Goal: Task Accomplishment & Management: Use online tool/utility

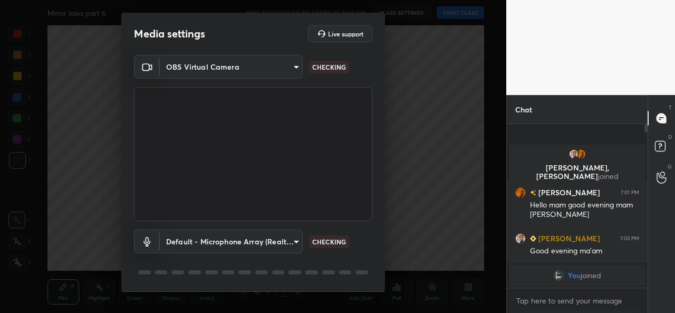
scroll to position [25, 0]
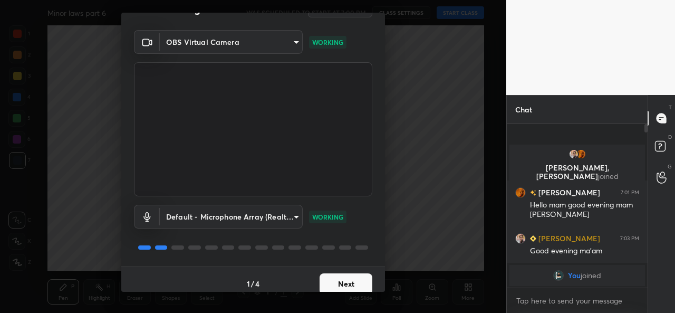
click at [334, 281] on button "Next" at bounding box center [345, 283] width 53 height 21
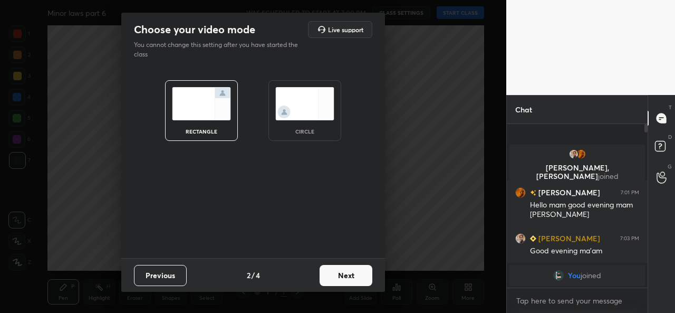
click at [316, 111] on img at bounding box center [304, 103] width 59 height 33
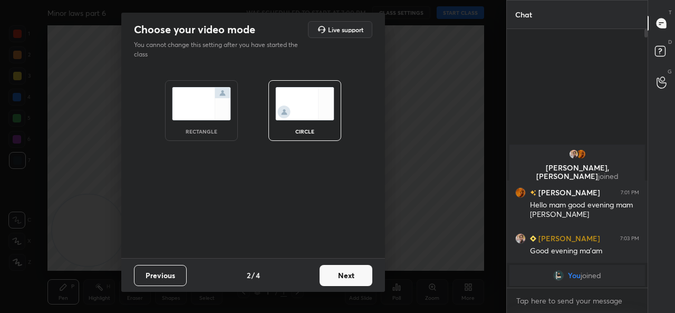
click at [351, 275] on button "Next" at bounding box center [345, 275] width 53 height 21
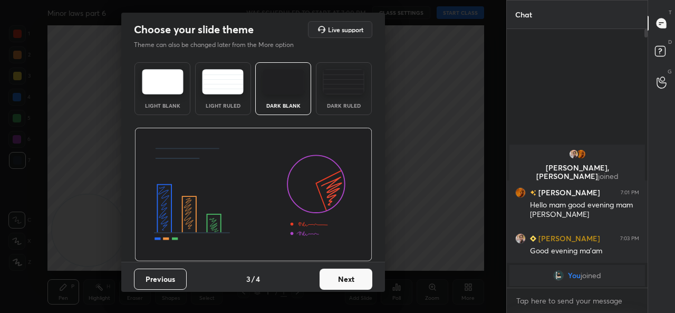
click at [350, 274] on button "Next" at bounding box center [345, 278] width 53 height 21
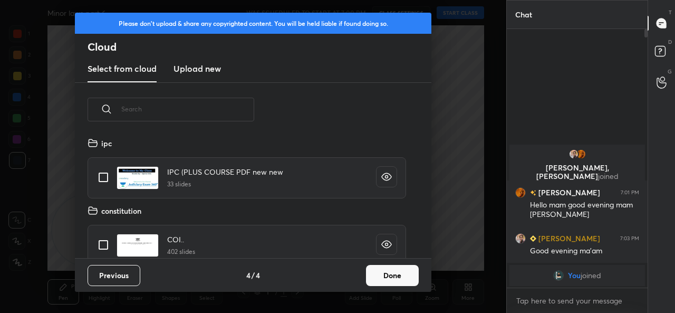
scroll to position [121, 338]
click at [393, 278] on button "Done" at bounding box center [392, 275] width 53 height 21
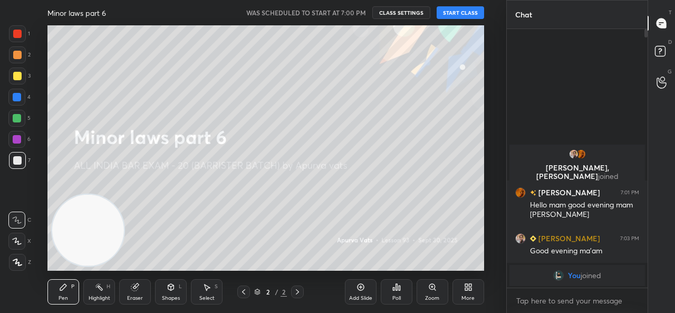
click at [462, 13] on button "START CLASS" at bounding box center [459, 12] width 47 height 13
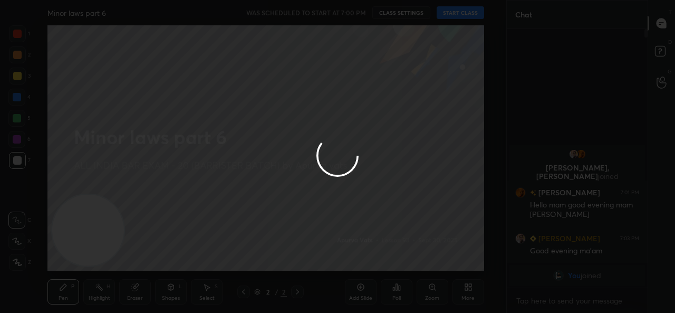
type textarea "x"
click at [359, 15] on div at bounding box center [337, 156] width 675 height 313
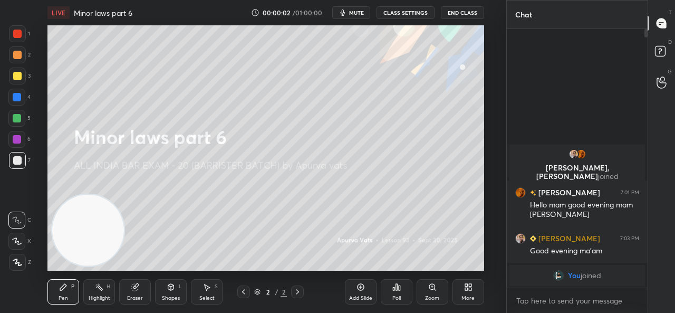
click at [359, 15] on span "mute" at bounding box center [356, 12] width 15 height 7
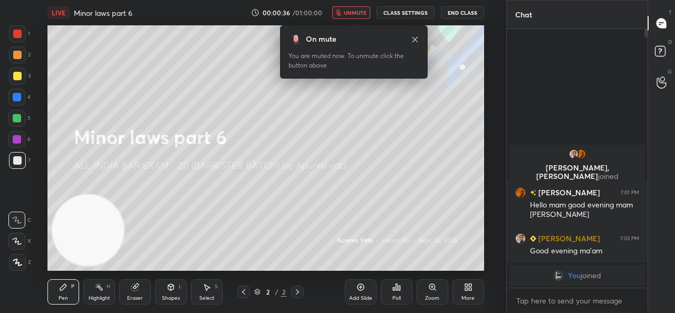
click at [382, 8] on button "CLASS SETTINGS" at bounding box center [405, 12] width 58 height 13
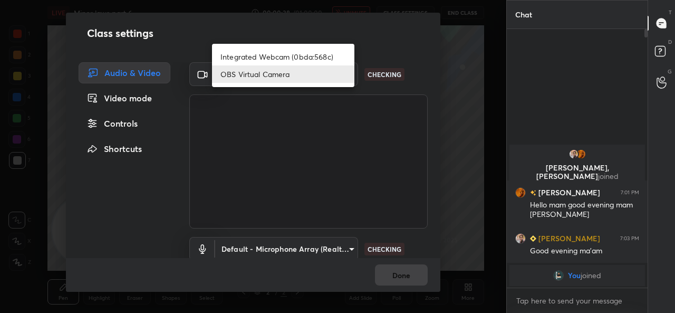
click at [290, 77] on body "1 2 3 4 5 6 7 C X Z C X Z E E Erase all H H LIVE Minor laws part 6 00:00:38 / 0…" at bounding box center [337, 156] width 675 height 313
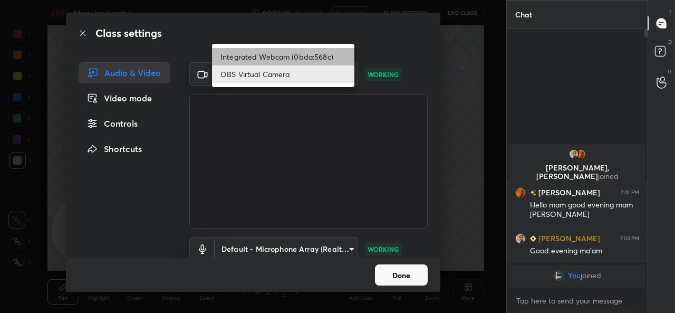
click at [282, 57] on li "Integrated Webcam (0bda:568c)" at bounding box center [283, 56] width 142 height 17
type input "ce22a048ae8dcaf54df04f31aed1349cbc5a055ad47954115d1321eb41836ca0"
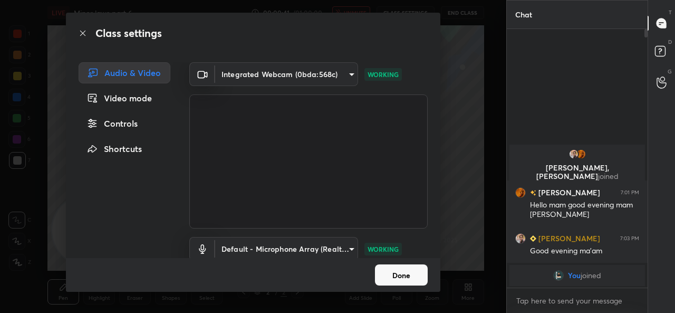
click at [403, 279] on button "Done" at bounding box center [401, 274] width 53 height 21
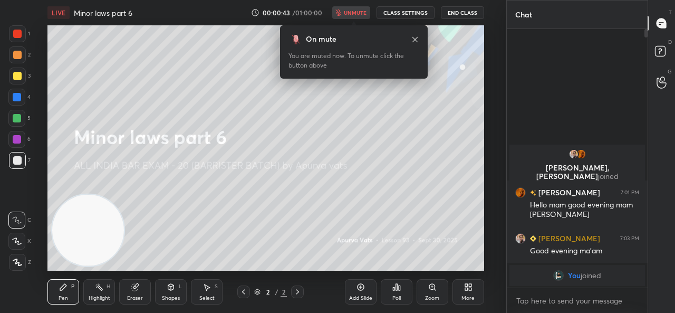
click at [347, 14] on div "00:00:43 / 01:00:00 unmute CLASS SETTINGS End Class" at bounding box center [367, 12] width 233 height 13
click at [347, 14] on span "unmute" at bounding box center [355, 12] width 23 height 7
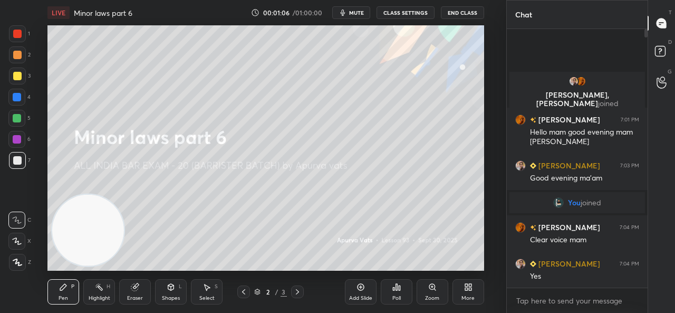
click at [367, 293] on div "Add Slide" at bounding box center [361, 291] width 32 height 25
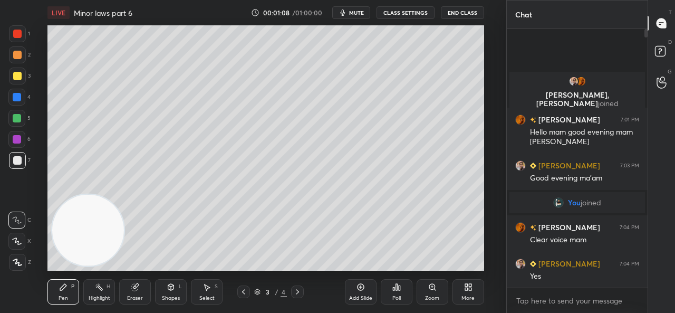
click at [22, 238] on div at bounding box center [16, 240] width 17 height 17
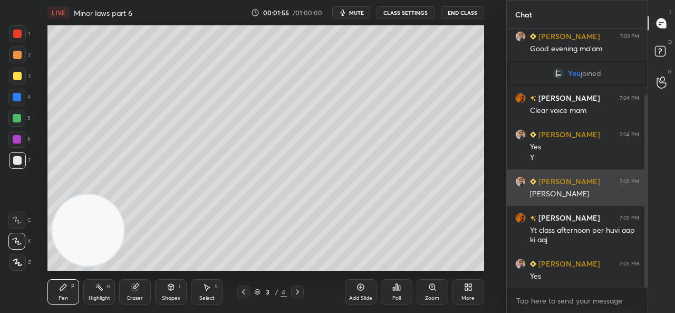
scroll to position [99, 0]
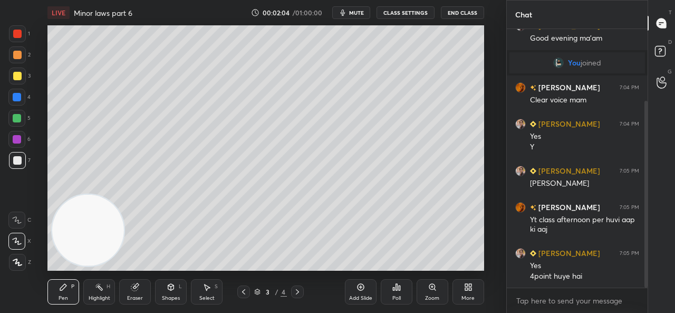
click at [134, 289] on icon at bounding box center [134, 287] width 7 height 7
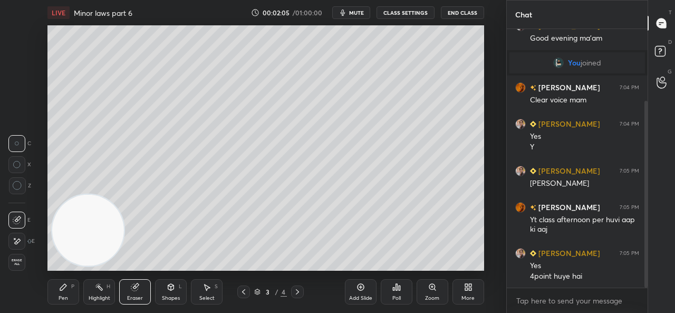
click at [14, 263] on span "Erase all" at bounding box center [17, 261] width 16 height 7
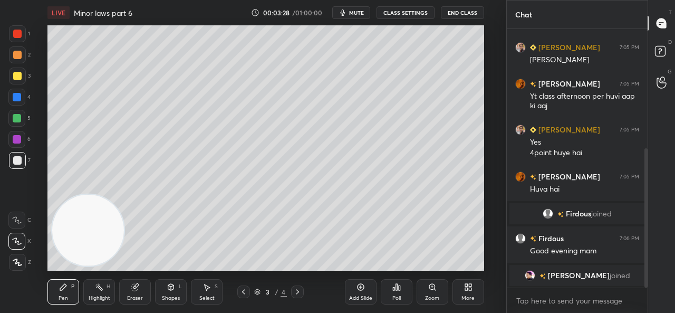
scroll to position [258, 0]
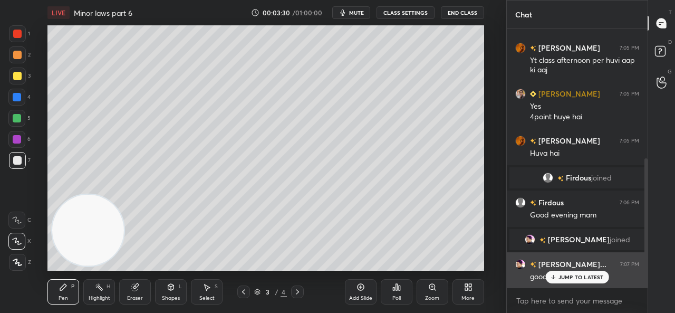
click at [558, 274] on p "JUMP TO LATEST" at bounding box center [580, 277] width 45 height 6
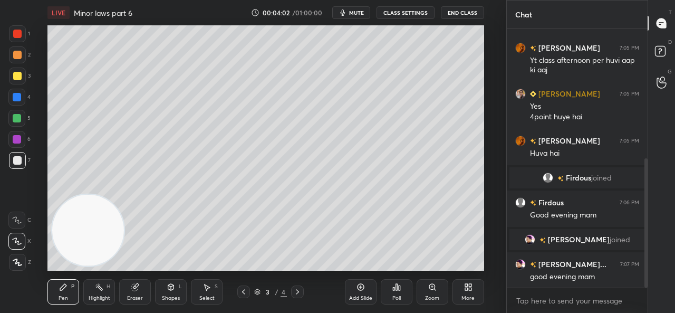
click at [9, 75] on div at bounding box center [17, 75] width 17 height 17
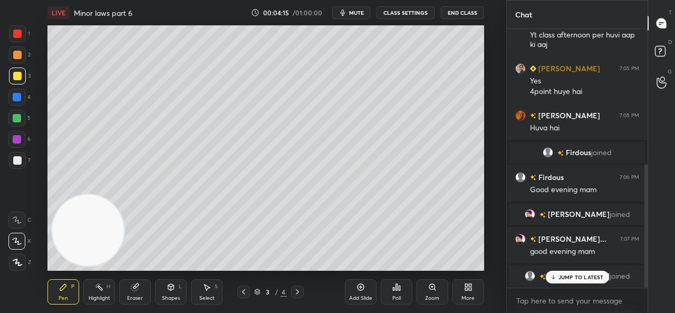
click at [560, 279] on p "JUMP TO LATEST" at bounding box center [580, 277] width 45 height 6
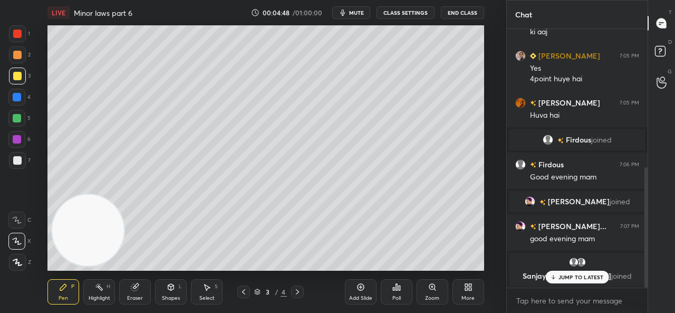
click at [568, 279] on p "JUMP TO LATEST" at bounding box center [580, 277] width 45 height 6
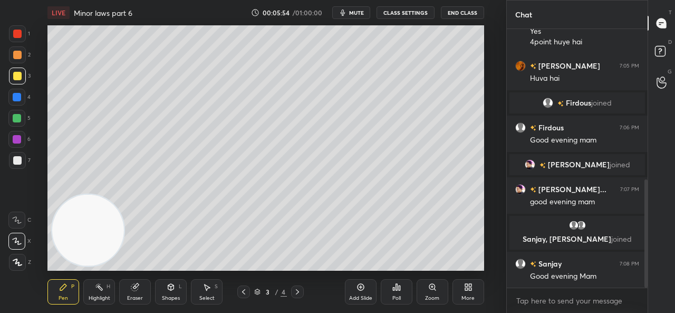
scroll to position [358, 0]
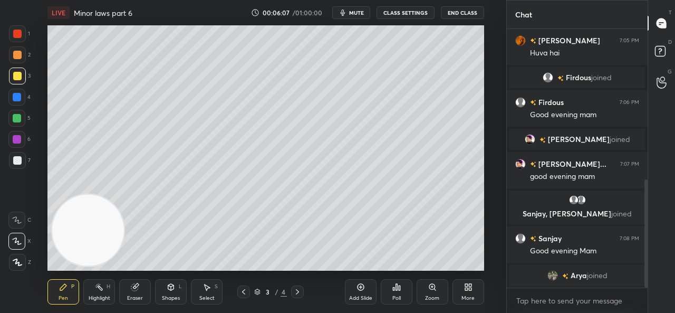
click at [356, 290] on icon at bounding box center [360, 286] width 8 height 8
click at [243, 290] on icon at bounding box center [243, 291] width 3 height 5
click at [294, 290] on icon at bounding box center [297, 291] width 8 height 8
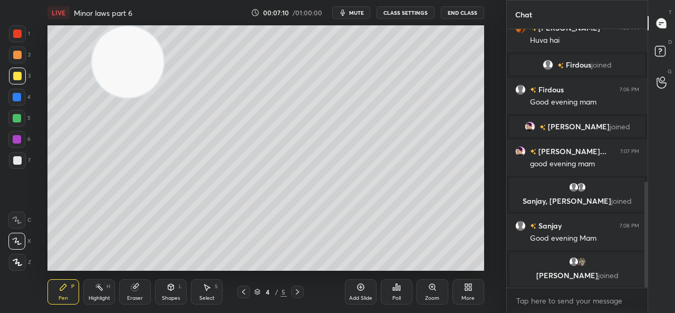
click at [14, 138] on div at bounding box center [17, 139] width 8 height 8
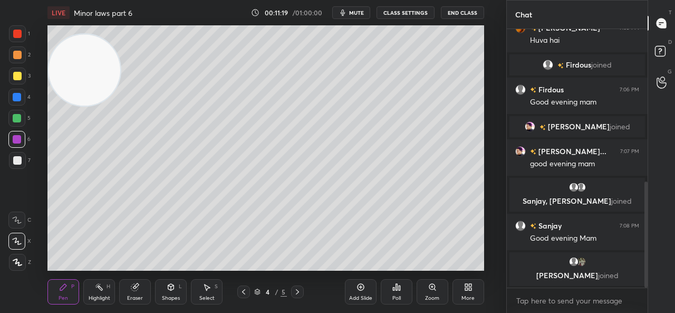
click at [123, 281] on div "Eraser" at bounding box center [135, 291] width 32 height 25
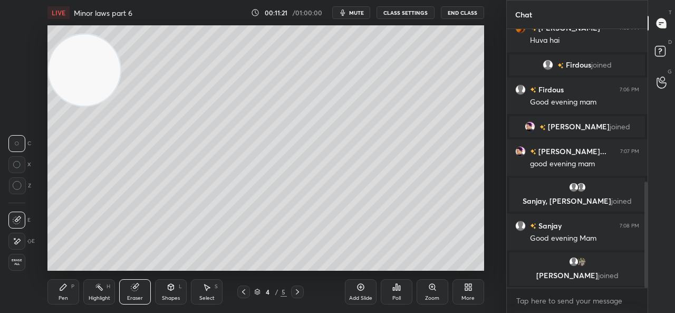
click at [65, 289] on icon at bounding box center [63, 286] width 8 height 8
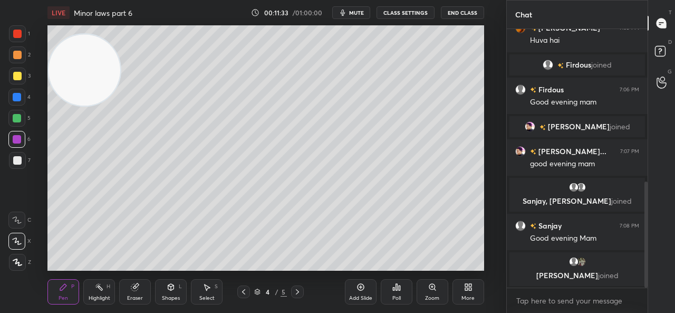
click at [358, 11] on span "mute" at bounding box center [356, 12] width 15 height 7
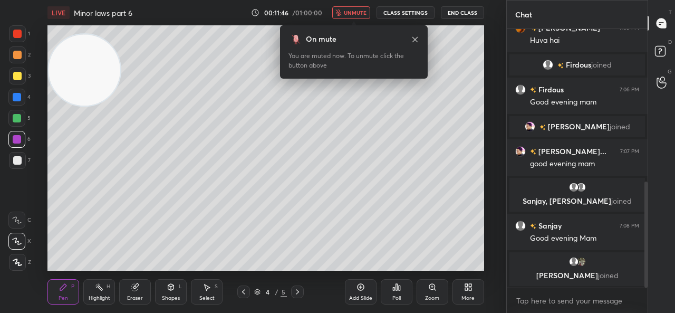
click at [346, 15] on span "unmute" at bounding box center [355, 12] width 23 height 7
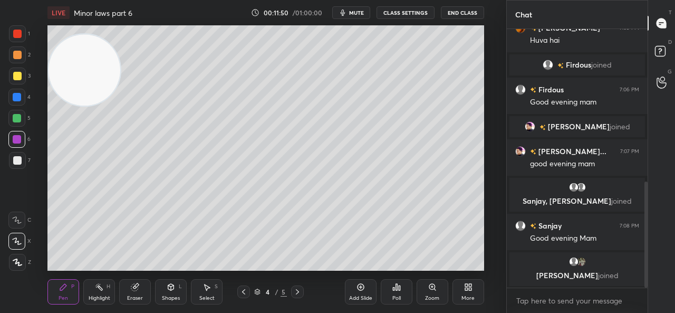
click at [354, 12] on span "mute" at bounding box center [356, 12] width 15 height 7
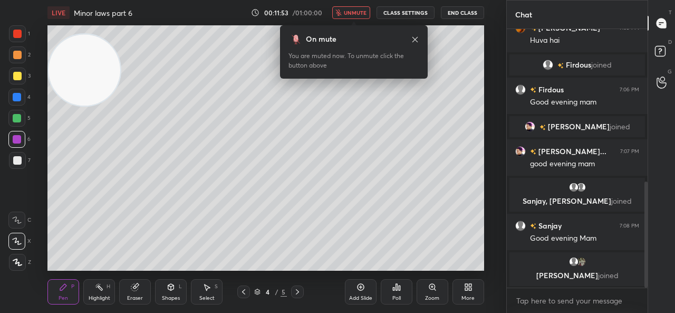
click at [353, 9] on button "unmute" at bounding box center [351, 12] width 38 height 13
click at [354, 9] on button "unmute" at bounding box center [351, 12] width 38 height 13
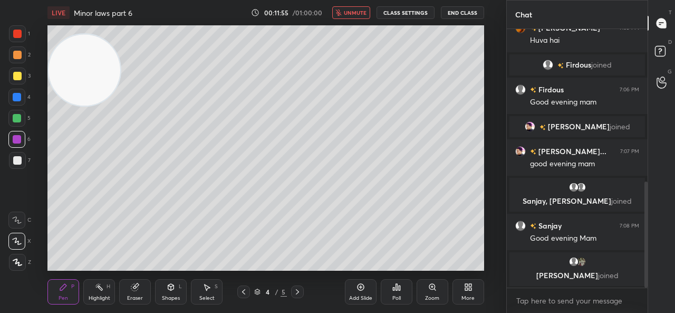
click at [358, 12] on span "unmute" at bounding box center [355, 12] width 23 height 7
click at [350, 285] on div "Add Slide" at bounding box center [361, 291] width 32 height 25
click at [12, 120] on div at bounding box center [16, 118] width 17 height 17
click at [141, 286] on div "Eraser" at bounding box center [135, 291] width 32 height 25
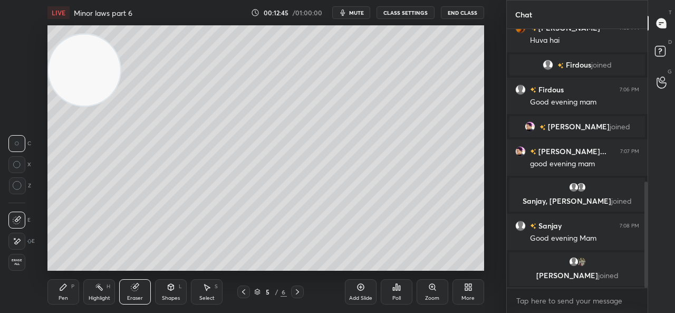
click at [67, 286] on icon at bounding box center [63, 286] width 8 height 8
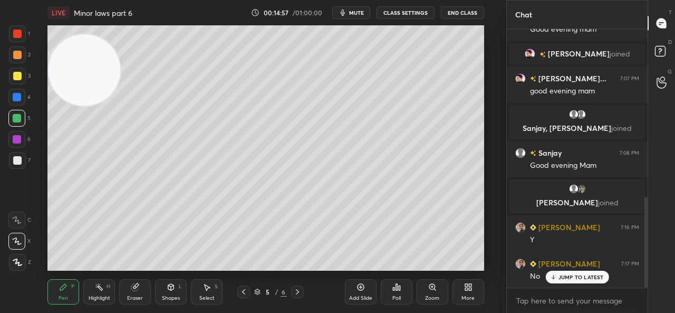
scroll to position [480, 0]
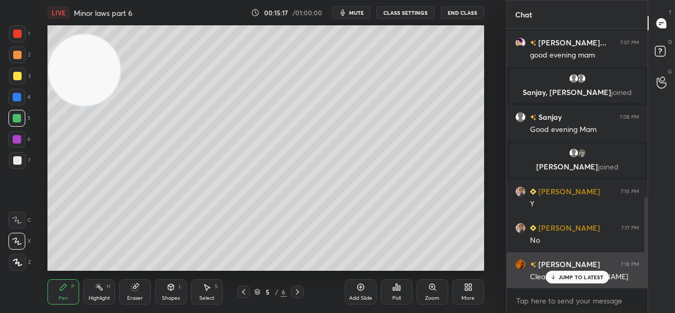
click at [559, 275] on p "JUMP TO LATEST" at bounding box center [580, 277] width 45 height 6
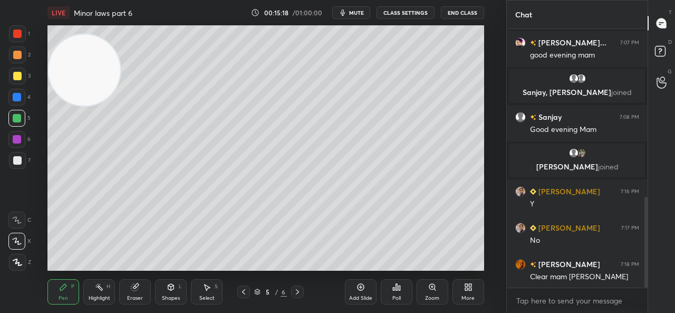
click at [353, 291] on div "Add Slide" at bounding box center [361, 291] width 32 height 25
click at [101, 287] on icon at bounding box center [99, 286] width 8 height 8
click at [7, 260] on div "1 2 3 4 5 6 7 C X Z C X Z E E Erase all H H" at bounding box center [17, 147] width 34 height 245
click at [13, 263] on icon at bounding box center [17, 262] width 8 height 8
click at [137, 288] on icon at bounding box center [134, 287] width 7 height 7
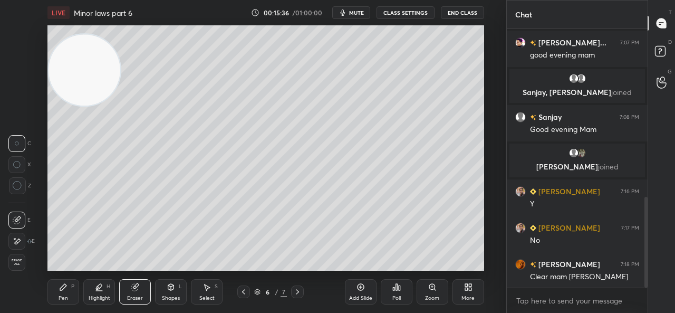
click at [21, 239] on div at bounding box center [16, 240] width 17 height 17
click at [60, 292] on div "Pen P" at bounding box center [63, 291] width 32 height 25
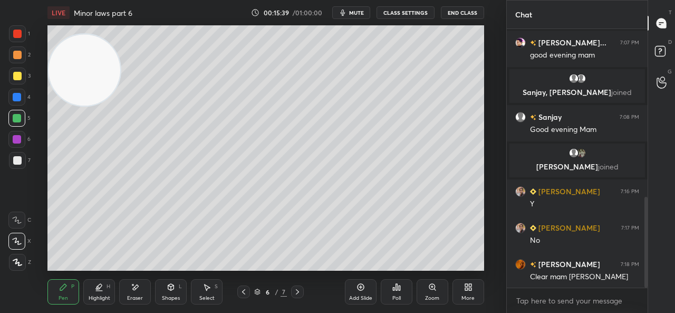
click at [105, 283] on div "Highlight H" at bounding box center [99, 291] width 32 height 25
click at [64, 283] on icon at bounding box center [63, 286] width 8 height 8
click at [463, 289] on div "More" at bounding box center [468, 291] width 32 height 25
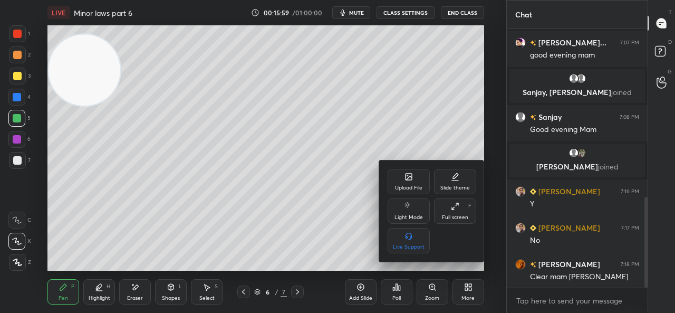
scroll to position [516, 0]
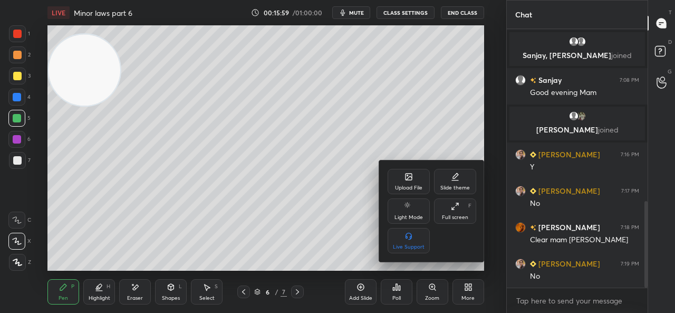
click at [411, 189] on div "Upload File" at bounding box center [408, 187] width 27 height 5
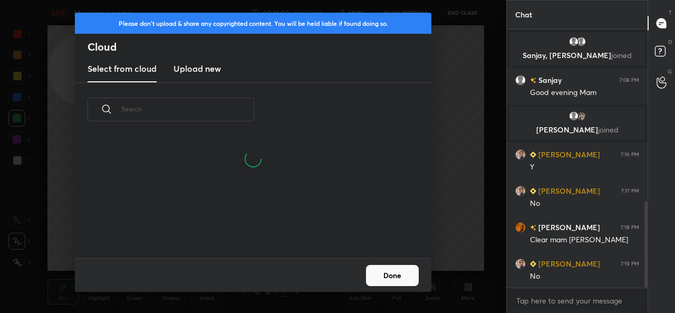
scroll to position [71, 338]
click at [196, 74] on h3 "Upload new" at bounding box center [196, 68] width 47 height 13
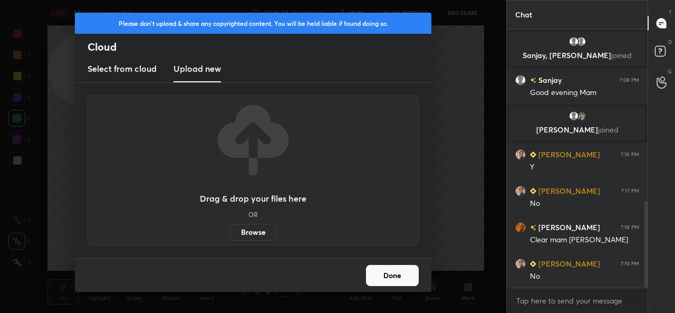
click at [248, 232] on label "Browse" at bounding box center [253, 231] width 47 height 17
click at [230, 232] on input "Browse" at bounding box center [230, 231] width 0 height 17
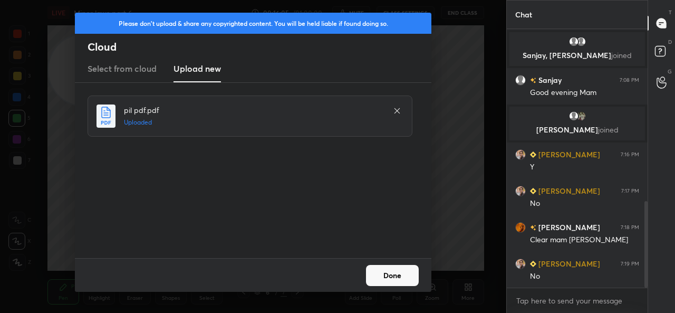
click at [391, 275] on button "Done" at bounding box center [392, 275] width 53 height 21
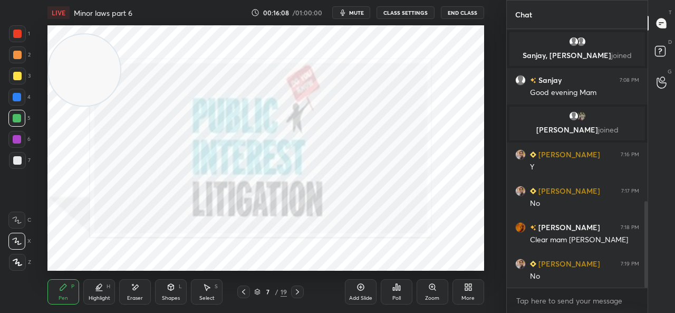
click at [301, 289] on div at bounding box center [297, 291] width 13 height 13
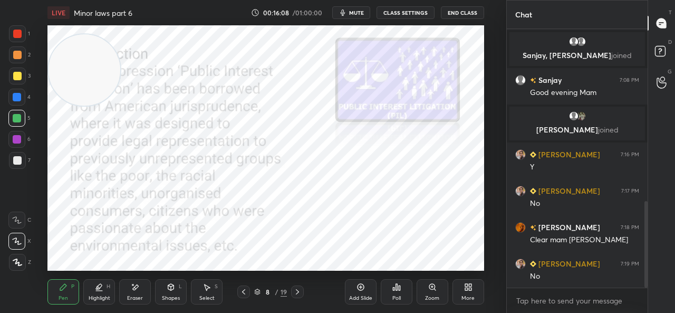
click at [304, 290] on div "8 / 19" at bounding box center [270, 291] width 149 height 13
click at [301, 290] on div at bounding box center [297, 291] width 13 height 13
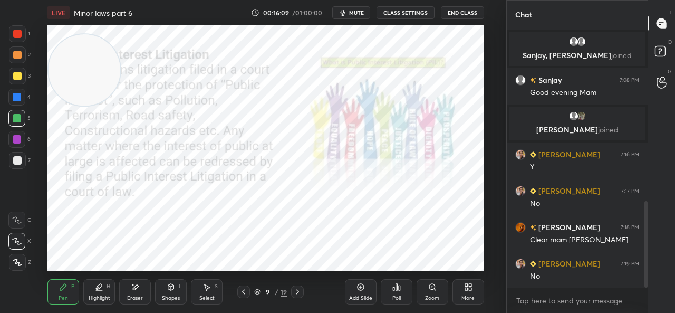
click at [300, 289] on icon at bounding box center [297, 291] width 8 height 8
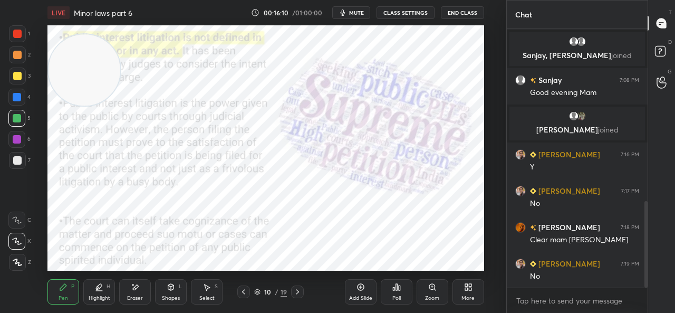
click at [301, 289] on div at bounding box center [297, 291] width 13 height 13
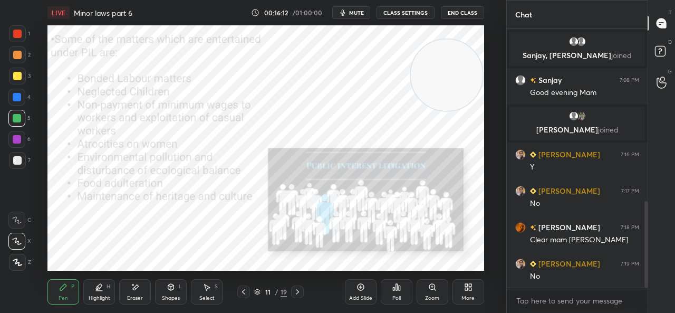
click at [298, 293] on icon at bounding box center [297, 291] width 8 height 8
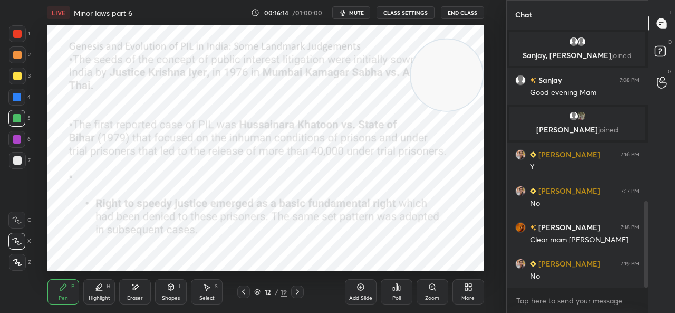
click at [303, 294] on div at bounding box center [297, 291] width 13 height 13
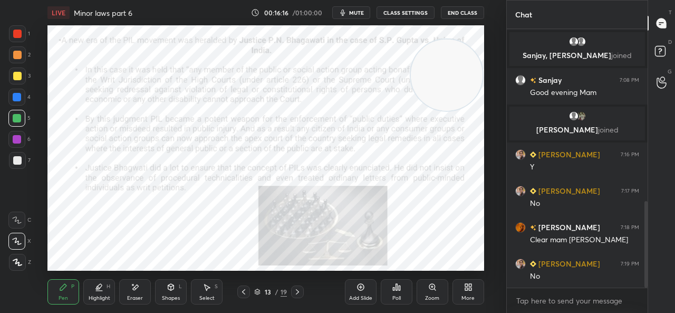
click at [301, 294] on div at bounding box center [297, 291] width 13 height 13
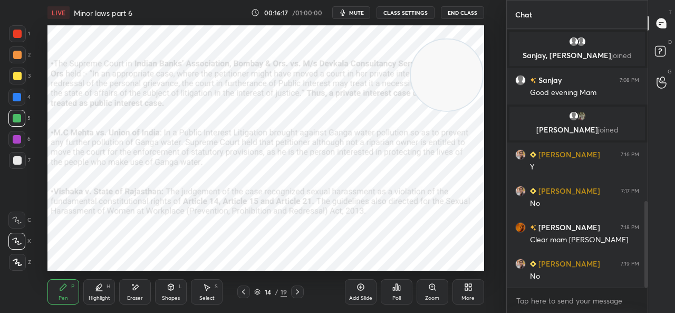
click at [301, 294] on icon at bounding box center [297, 291] width 8 height 8
click at [302, 296] on div at bounding box center [297, 291] width 13 height 13
click at [303, 296] on div at bounding box center [297, 291] width 13 height 13
click at [302, 295] on div at bounding box center [297, 291] width 13 height 13
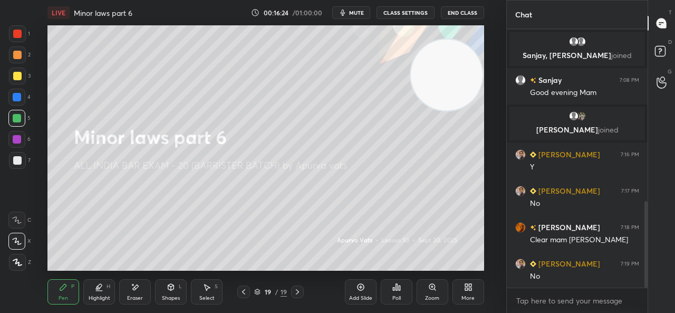
click at [239, 287] on icon at bounding box center [243, 291] width 8 height 8
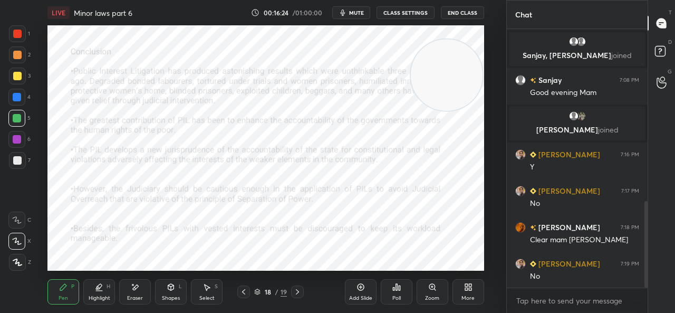
click at [240, 289] on icon at bounding box center [243, 291] width 8 height 8
click at [241, 289] on icon at bounding box center [243, 291] width 8 height 8
click at [241, 291] on icon at bounding box center [243, 291] width 8 height 8
click at [240, 292] on icon at bounding box center [243, 291] width 8 height 8
click at [241, 292] on icon at bounding box center [243, 291] width 8 height 8
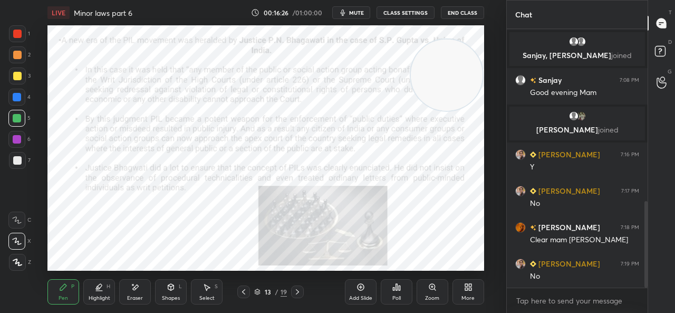
click at [241, 293] on icon at bounding box center [243, 291] width 8 height 8
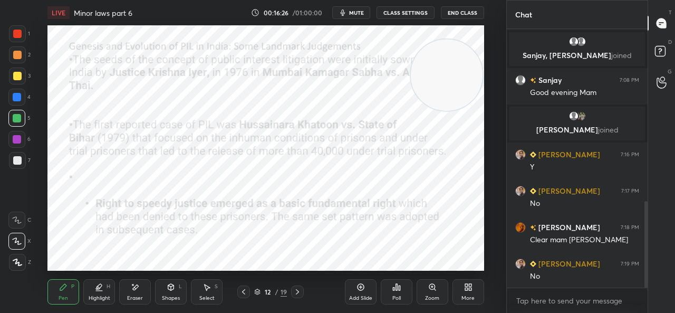
click at [240, 295] on icon at bounding box center [243, 291] width 8 height 8
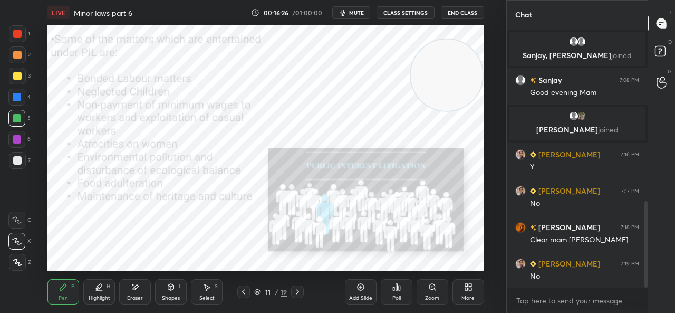
click at [241, 295] on icon at bounding box center [243, 291] width 8 height 8
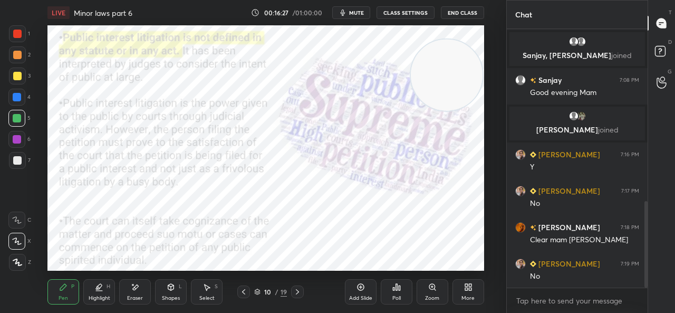
click at [241, 295] on icon at bounding box center [243, 291] width 8 height 8
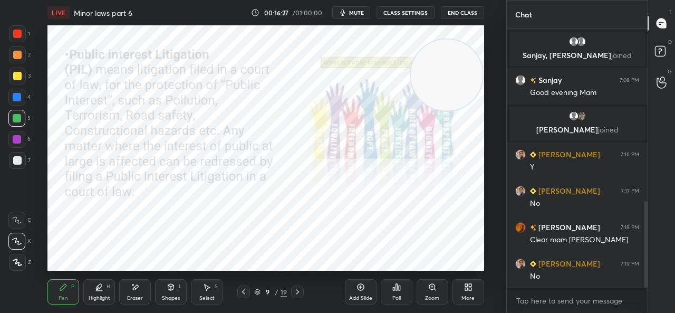
click at [241, 295] on icon at bounding box center [243, 291] width 8 height 8
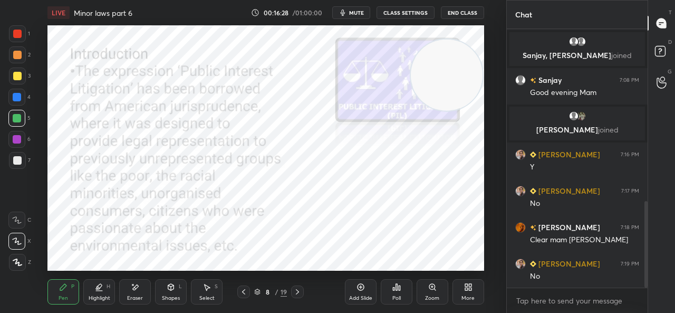
click at [241, 295] on icon at bounding box center [243, 291] width 8 height 8
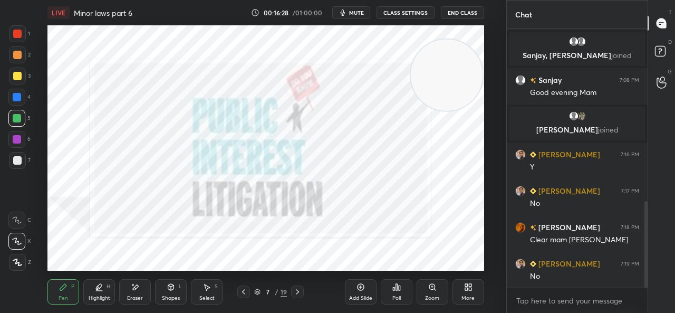
click at [240, 295] on icon at bounding box center [243, 291] width 8 height 8
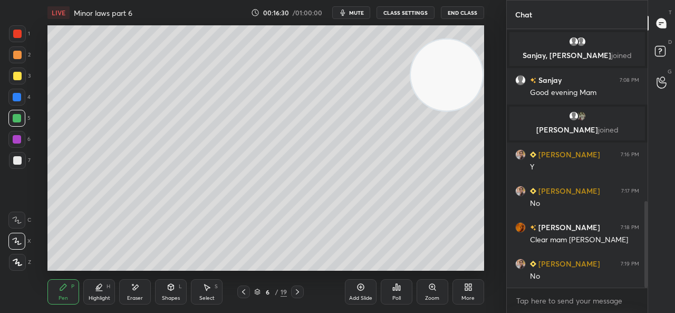
click at [17, 160] on div at bounding box center [17, 160] width 8 height 8
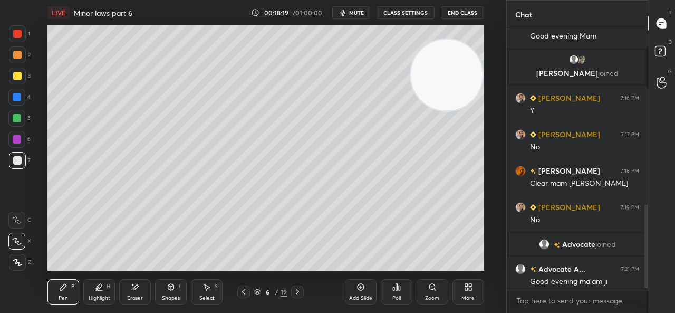
scroll to position [547, 0]
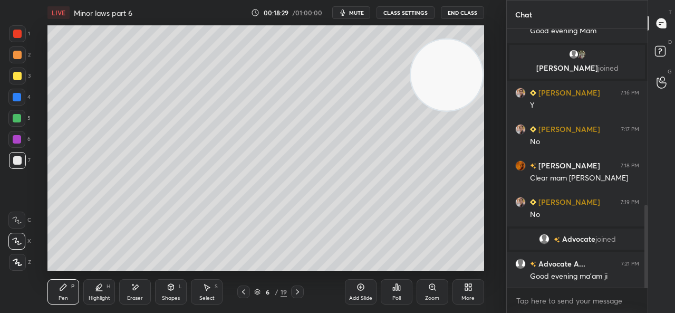
click at [241, 289] on icon at bounding box center [243, 291] width 8 height 8
click at [241, 291] on icon at bounding box center [243, 291] width 8 height 8
click at [242, 293] on icon at bounding box center [243, 291] width 8 height 8
click at [242, 293] on icon at bounding box center [243, 291] width 3 height 5
click at [294, 288] on icon at bounding box center [297, 291] width 8 height 8
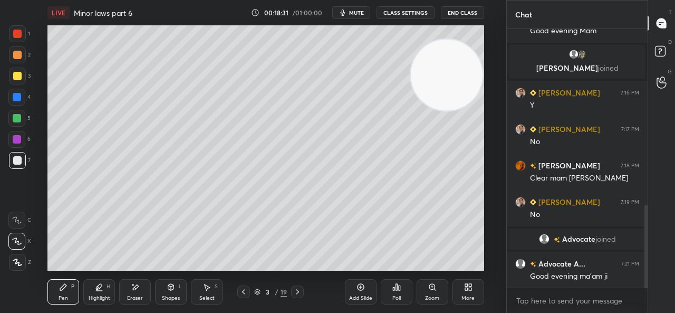
click at [295, 288] on icon at bounding box center [297, 291] width 8 height 8
click at [296, 289] on icon at bounding box center [297, 291] width 3 height 5
click at [297, 293] on icon at bounding box center [297, 291] width 3 height 5
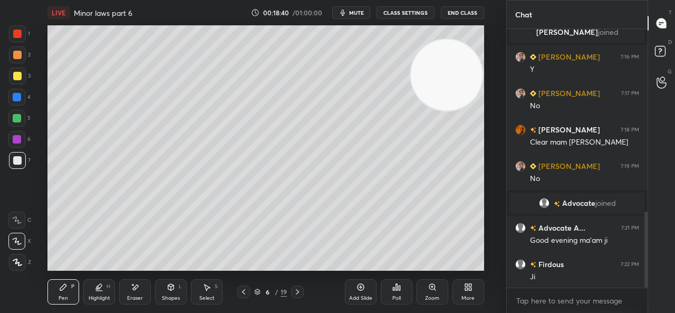
scroll to position [620, 0]
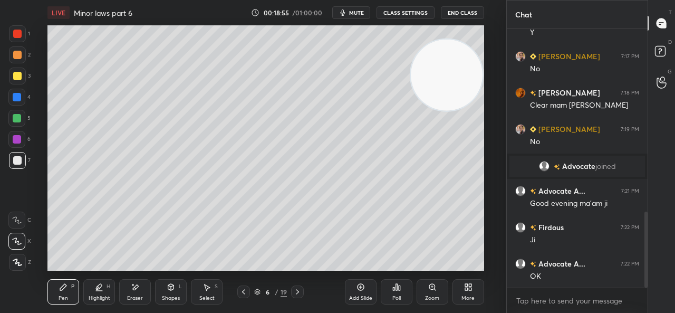
click at [17, 101] on div at bounding box center [16, 97] width 17 height 17
click at [362, 293] on div "Add Slide" at bounding box center [361, 291] width 32 height 25
click at [21, 82] on div at bounding box center [17, 75] width 17 height 17
click at [20, 161] on div at bounding box center [17, 160] width 8 height 8
click at [22, 137] on div at bounding box center [16, 139] width 17 height 17
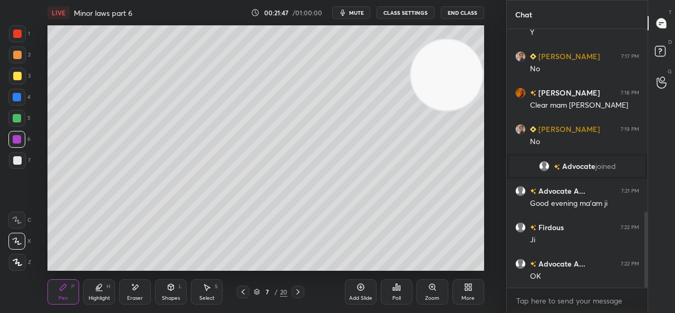
scroll to position [656, 0]
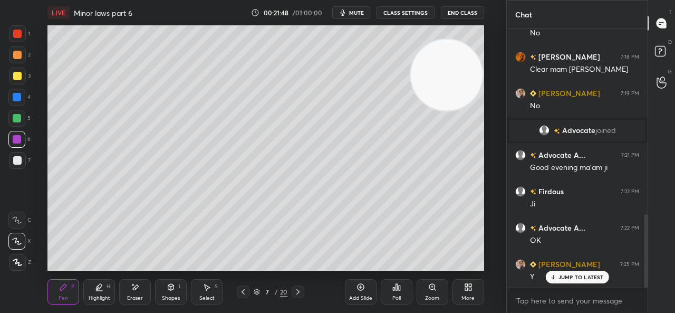
click at [238, 294] on div at bounding box center [243, 291] width 13 height 13
click at [17, 152] on div at bounding box center [17, 160] width 17 height 17
click at [21, 99] on div at bounding box center [17, 97] width 8 height 8
click at [208, 290] on icon at bounding box center [206, 286] width 8 height 8
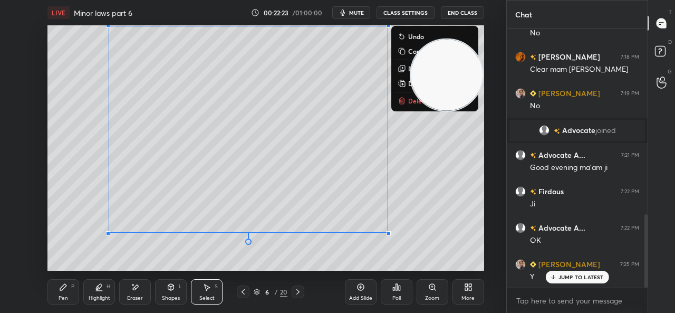
click at [79, 89] on div "0 ° Undo Copy Duplicate Duplicate to new slide Delete" at bounding box center [265, 147] width 436 height 245
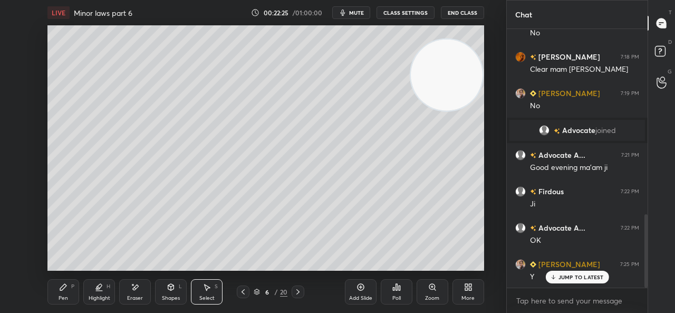
click at [70, 295] on div "Pen P" at bounding box center [63, 291] width 32 height 25
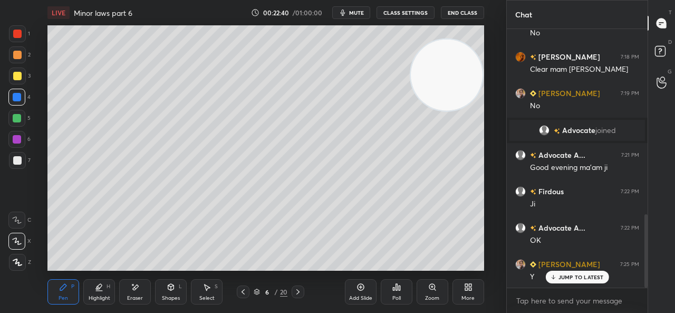
click at [11, 161] on div at bounding box center [17, 160] width 17 height 17
click at [20, 100] on div at bounding box center [17, 97] width 8 height 8
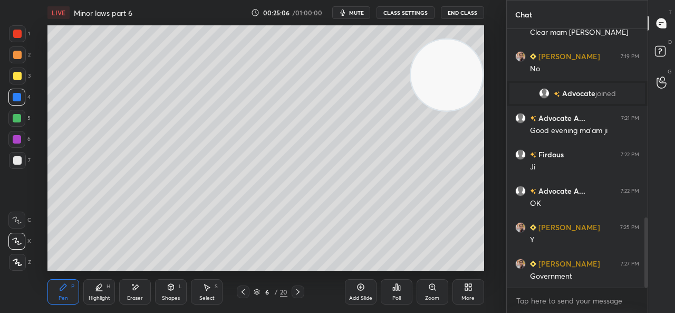
click at [134, 289] on icon at bounding box center [136, 286] width 6 height 5
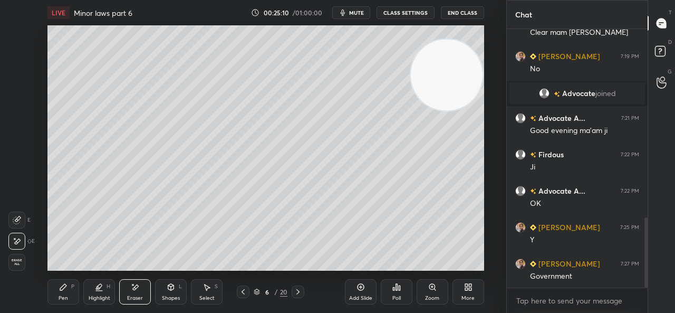
click at [71, 288] on div "P" at bounding box center [72, 286] width 3 height 5
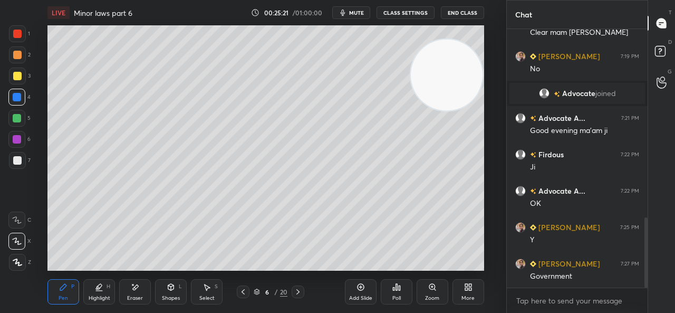
click at [17, 165] on div at bounding box center [17, 160] width 17 height 17
click at [298, 288] on icon at bounding box center [298, 291] width 8 height 8
click at [359, 287] on icon at bounding box center [359, 286] width 3 height 3
click at [17, 119] on div at bounding box center [17, 118] width 8 height 8
click at [201, 290] on div "Select S" at bounding box center [207, 291] width 32 height 25
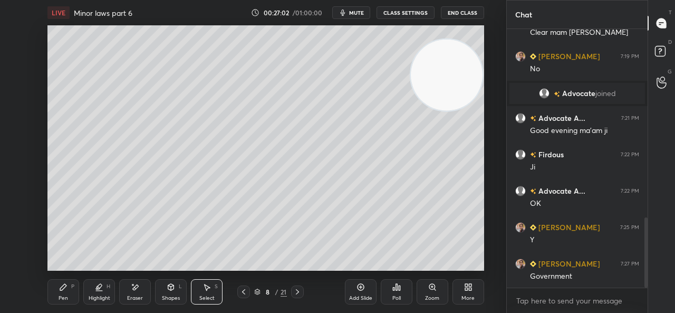
click at [169, 291] on div "Shapes L" at bounding box center [171, 291] width 32 height 25
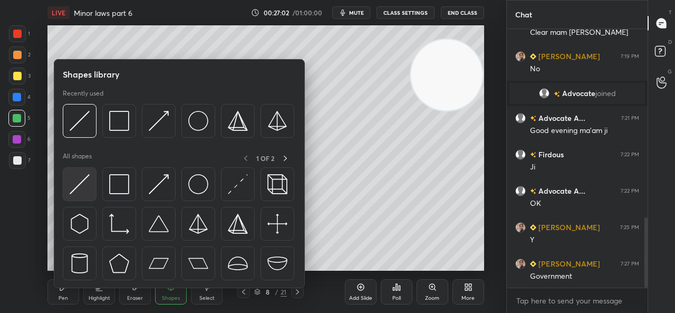
click at [87, 179] on img at bounding box center [80, 184] width 20 height 20
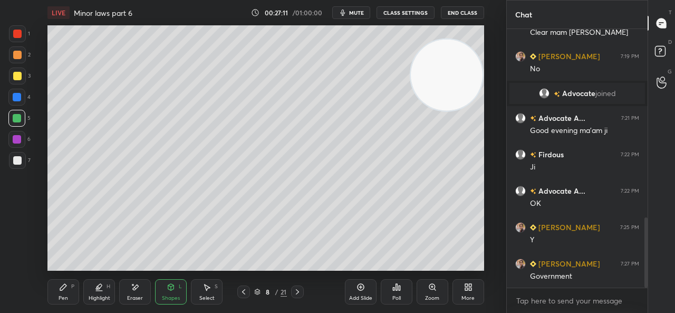
click at [241, 289] on icon at bounding box center [243, 291] width 8 height 8
click at [243, 289] on icon at bounding box center [243, 291] width 8 height 8
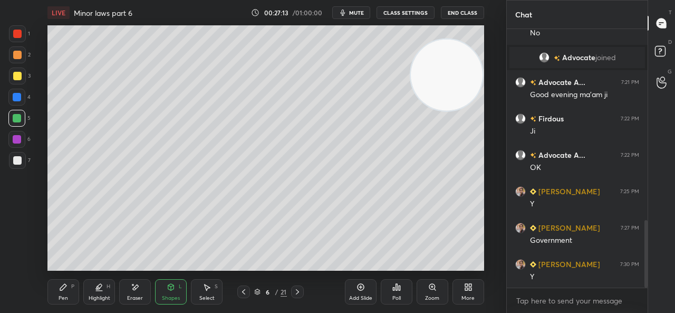
click at [9, 158] on div at bounding box center [17, 160] width 17 height 17
click at [59, 291] on div "Pen P" at bounding box center [63, 291] width 32 height 25
click at [13, 99] on div at bounding box center [17, 97] width 8 height 8
click at [213, 294] on div "Select S" at bounding box center [207, 291] width 32 height 25
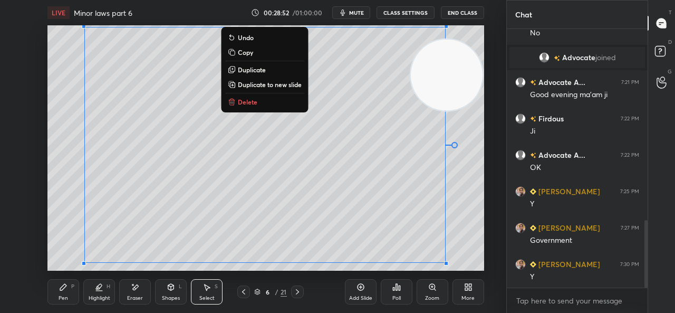
click at [82, 85] on div "0 ° Undo Copy Duplicate Duplicate to new slide Delete" at bounding box center [265, 147] width 436 height 245
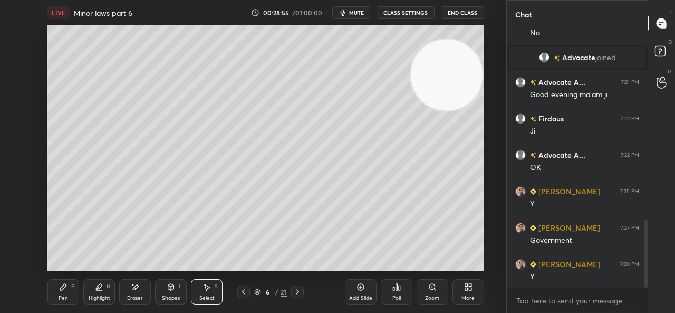
click at [172, 287] on icon at bounding box center [171, 287] width 6 height 6
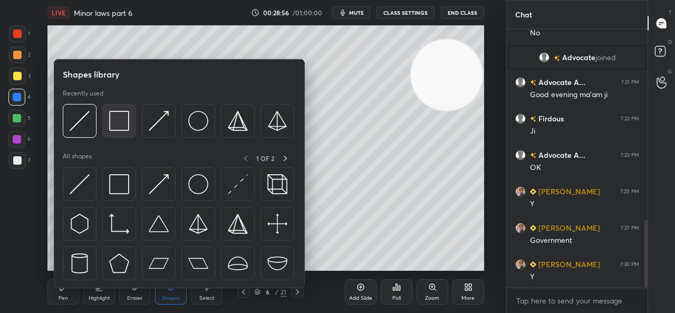
click at [115, 120] on img at bounding box center [119, 121] width 20 height 20
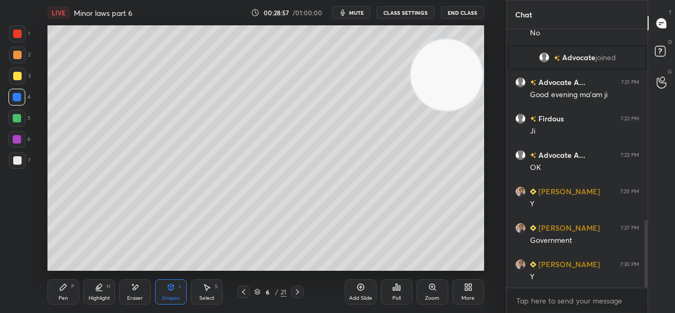
click at [16, 29] on div at bounding box center [17, 33] width 17 height 17
click at [64, 289] on icon at bounding box center [63, 286] width 8 height 8
click at [299, 291] on icon at bounding box center [297, 291] width 8 height 8
click at [299, 289] on icon at bounding box center [297, 291] width 8 height 8
click at [362, 287] on icon at bounding box center [359, 286] width 3 height 3
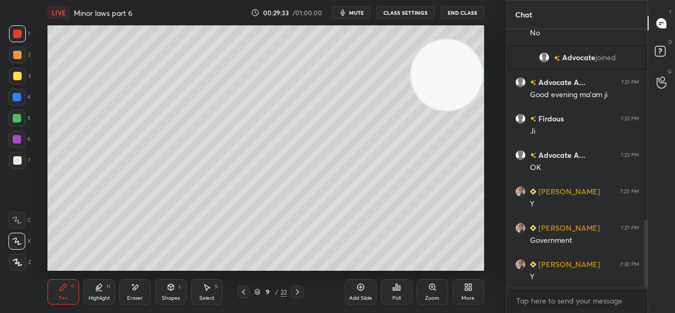
scroll to position [765, 0]
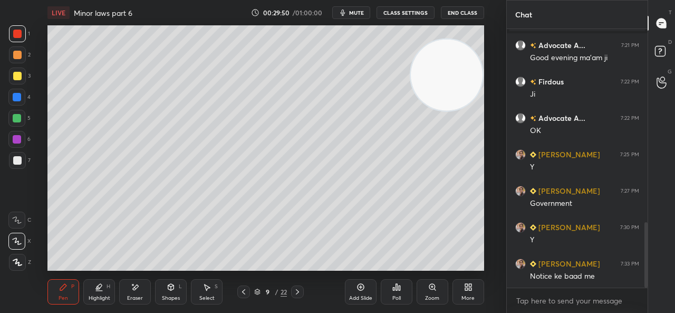
click at [138, 284] on icon at bounding box center [135, 286] width 8 height 9
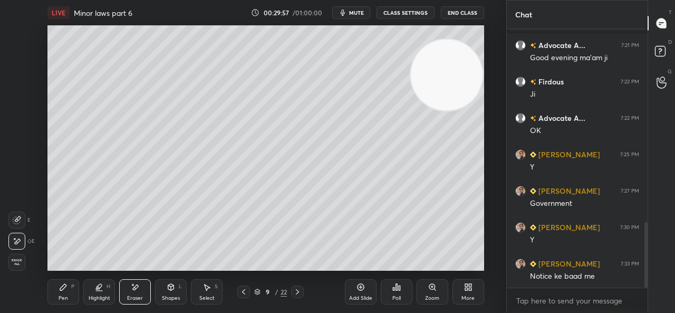
scroll to position [776, 0]
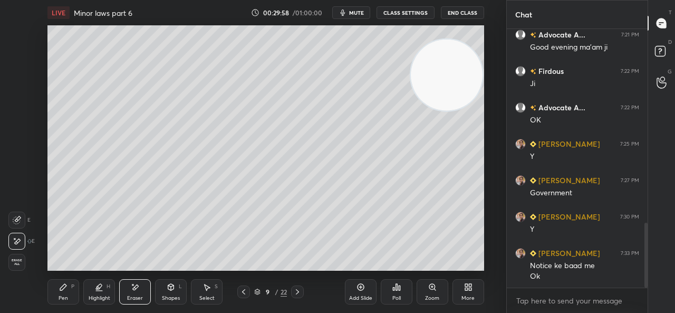
click at [69, 288] on div "Pen P" at bounding box center [63, 291] width 32 height 25
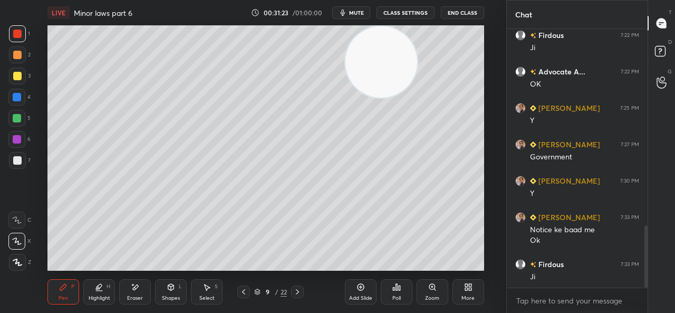
scroll to position [849, 0]
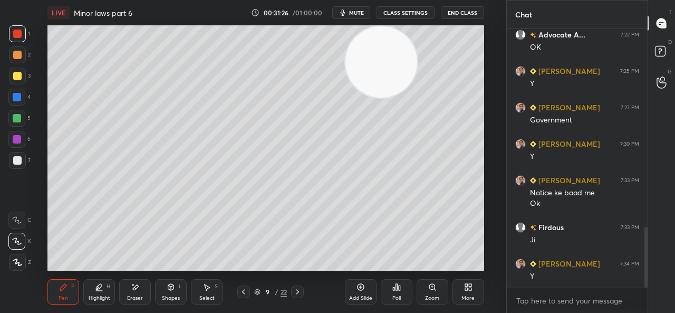
click at [241, 295] on icon at bounding box center [243, 291] width 8 height 8
click at [242, 293] on icon at bounding box center [243, 291] width 8 height 8
click at [244, 296] on div at bounding box center [243, 291] width 13 height 13
click at [301, 288] on icon at bounding box center [297, 291] width 8 height 8
click at [173, 287] on icon at bounding box center [171, 287] width 6 height 6
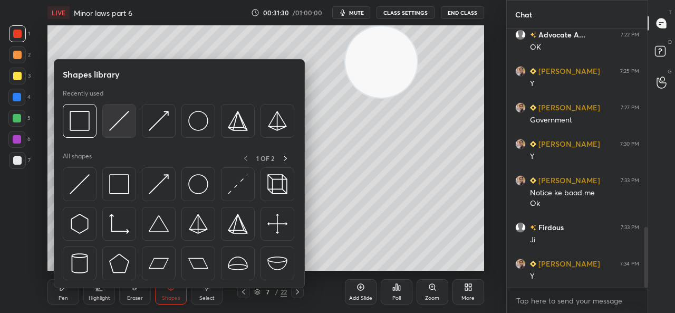
click at [123, 119] on img at bounding box center [119, 121] width 20 height 20
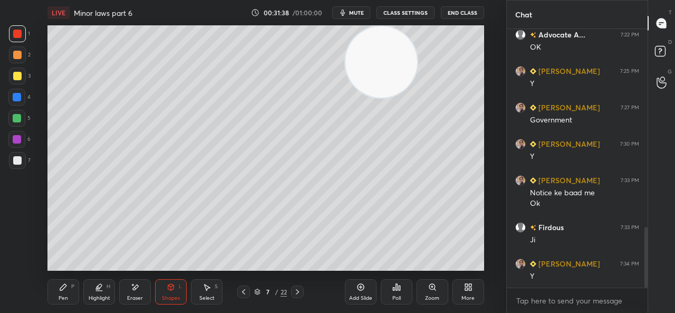
click at [294, 285] on div at bounding box center [297, 291] width 13 height 13
click at [295, 286] on div at bounding box center [297, 291] width 13 height 13
click at [293, 289] on icon at bounding box center [297, 291] width 8 height 8
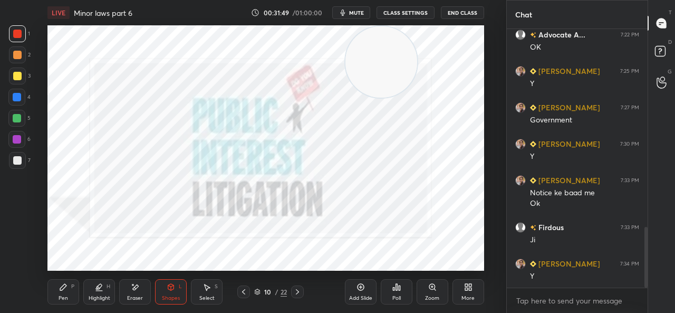
click at [236, 289] on div "10 / 22" at bounding box center [270, 291] width 149 height 13
click at [245, 289] on icon at bounding box center [243, 291] width 8 height 8
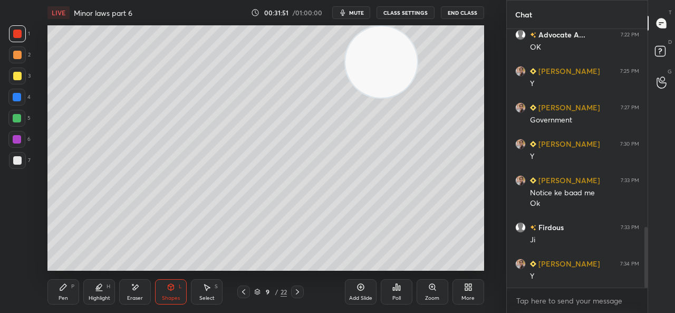
click at [356, 286] on icon at bounding box center [360, 286] width 8 height 8
click at [70, 287] on div "Pen P" at bounding box center [63, 291] width 32 height 25
click at [13, 76] on div at bounding box center [17, 76] width 8 height 8
click at [101, 285] on icon at bounding box center [99, 286] width 5 height 5
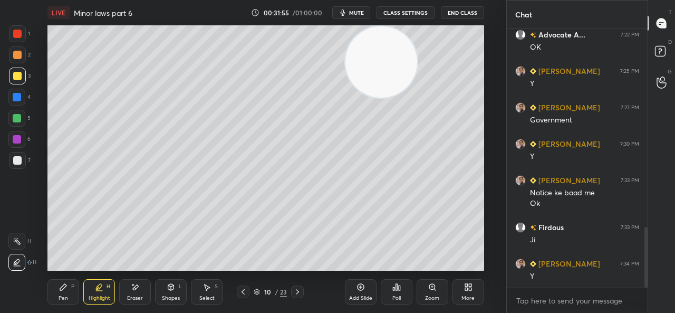
scroll to position [884, 0]
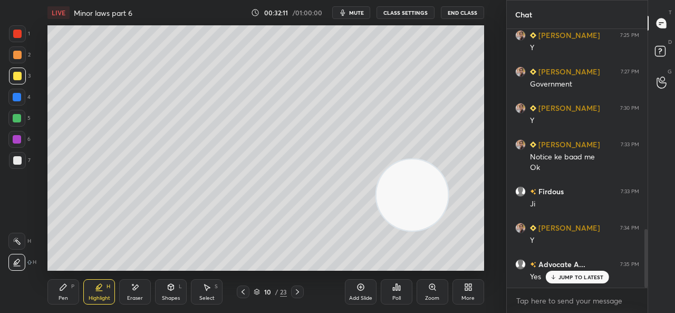
click at [71, 278] on div "Pen P Highlight H Eraser Shapes L Select S 10 / 23 Add Slide Poll Zoom More" at bounding box center [265, 291] width 436 height 42
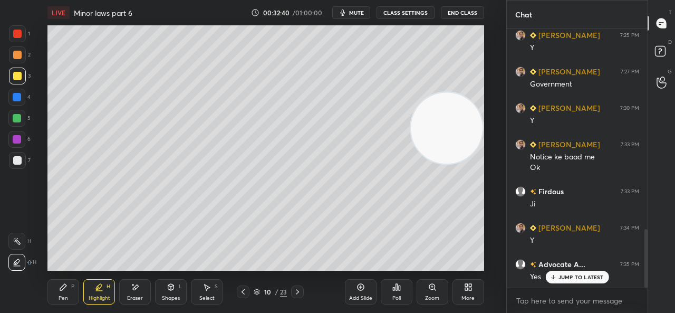
click at [412, 95] on video at bounding box center [447, 128] width 72 height 72
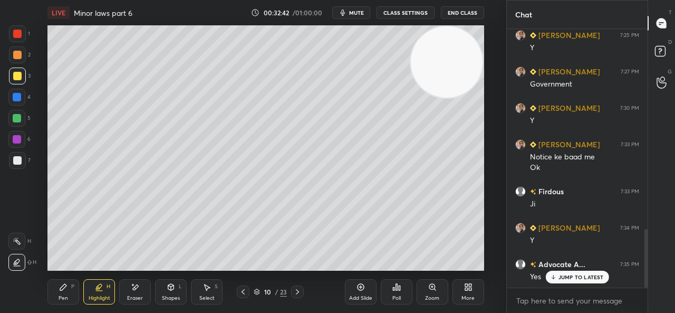
click at [86, 287] on div "Highlight H" at bounding box center [99, 291] width 32 height 25
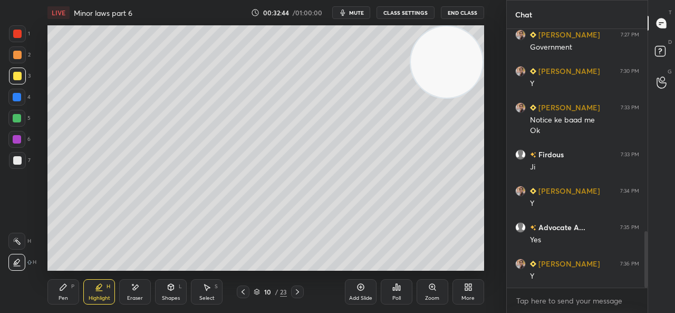
click at [39, 163] on div "Setting up your live class Poll for secs No correct answer Start poll" at bounding box center [266, 147] width 464 height 245
click at [28, 162] on div "7" at bounding box center [20, 160] width 22 height 17
click at [60, 292] on div "Pen P" at bounding box center [63, 291] width 32 height 25
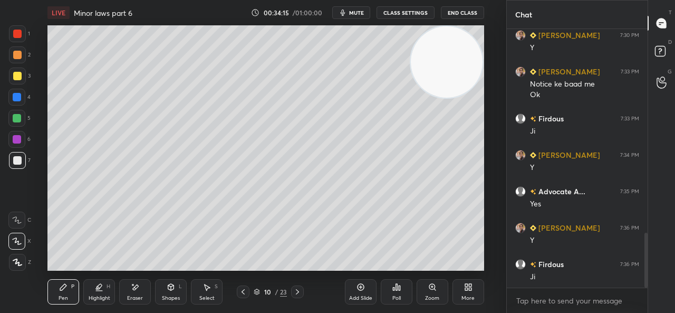
click at [208, 294] on div "Select S" at bounding box center [207, 291] width 32 height 25
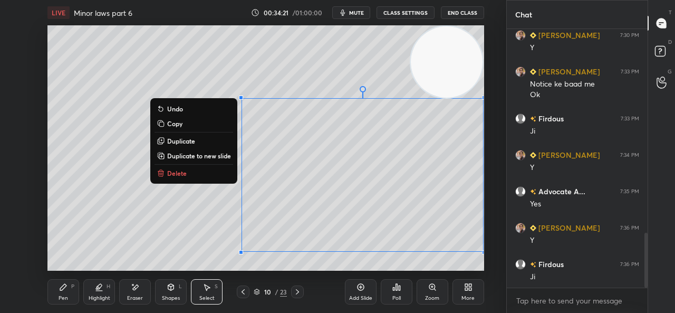
scroll to position [994, 0]
click at [215, 236] on div "0 ° Undo Copy Duplicate Duplicate to new slide Delete" at bounding box center [265, 147] width 436 height 245
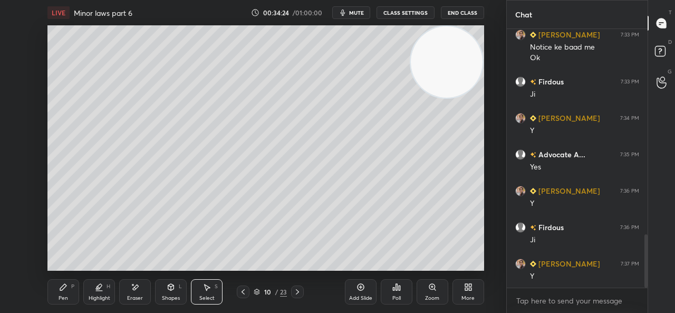
scroll to position [1030, 0]
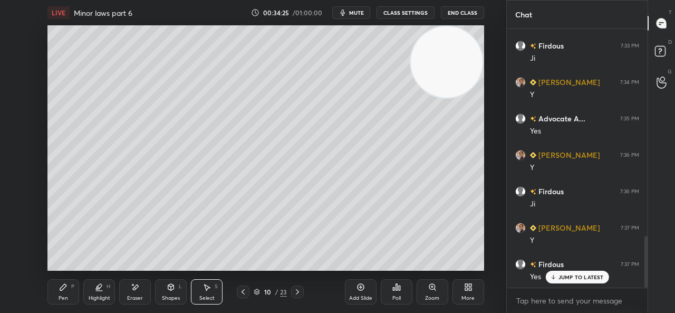
click at [65, 288] on icon at bounding box center [63, 286] width 8 height 8
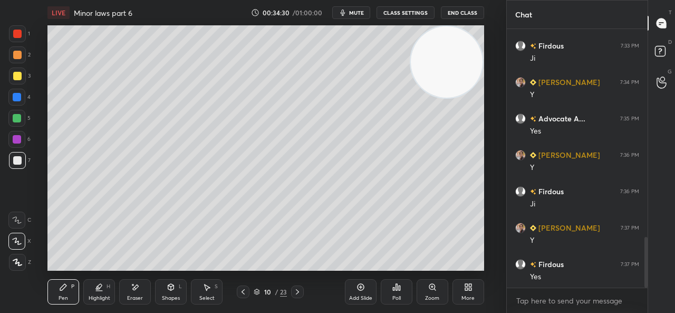
scroll to position [1067, 0]
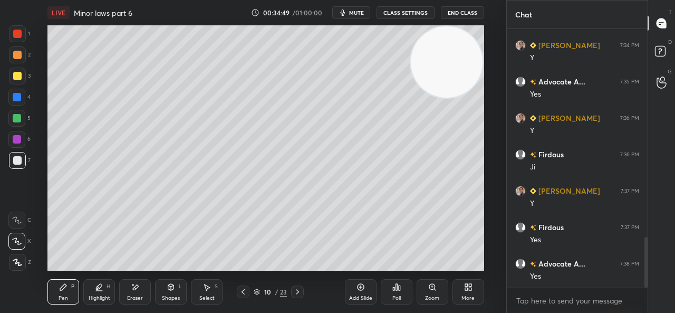
click at [208, 284] on icon at bounding box center [206, 286] width 8 height 8
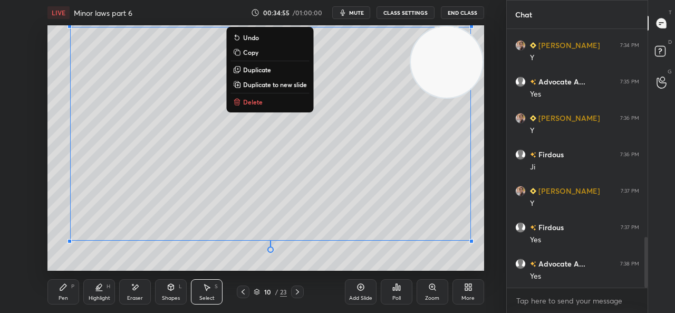
scroll to position [1103, 0]
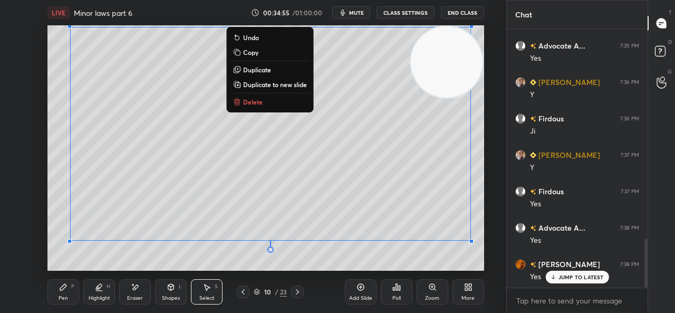
click at [172, 246] on div "0 ° Undo Copy Duplicate Duplicate to new slide Delete" at bounding box center [265, 147] width 436 height 245
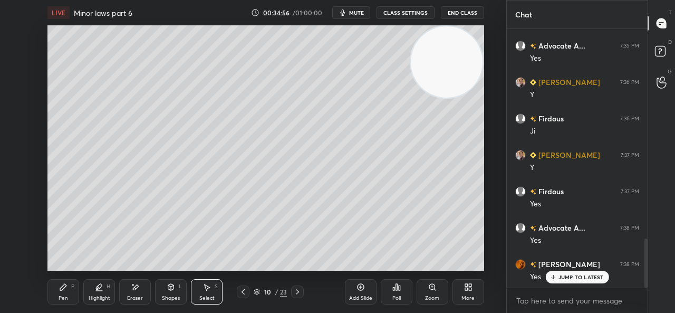
click at [49, 290] on div "Pen P" at bounding box center [63, 291] width 32 height 25
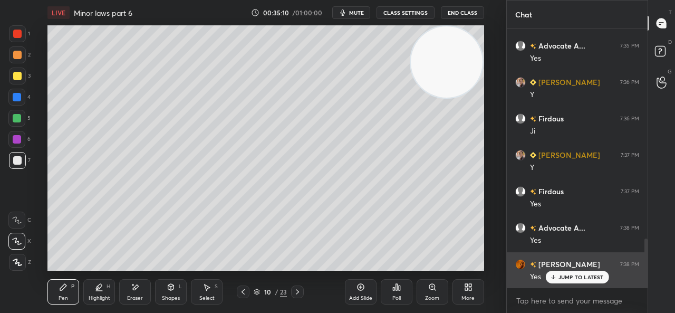
click at [556, 278] on icon at bounding box center [552, 277] width 7 height 6
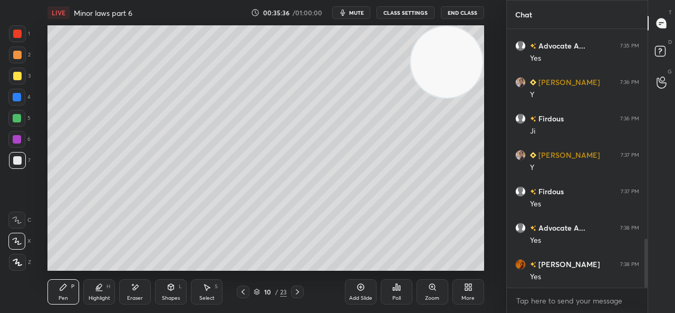
click at [206, 289] on icon at bounding box center [206, 286] width 8 height 8
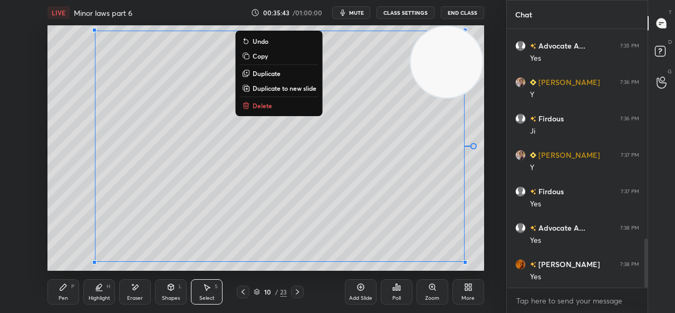
click at [76, 147] on div "0 ° Undo Copy Duplicate Duplicate to new slide Delete" at bounding box center [265, 147] width 436 height 245
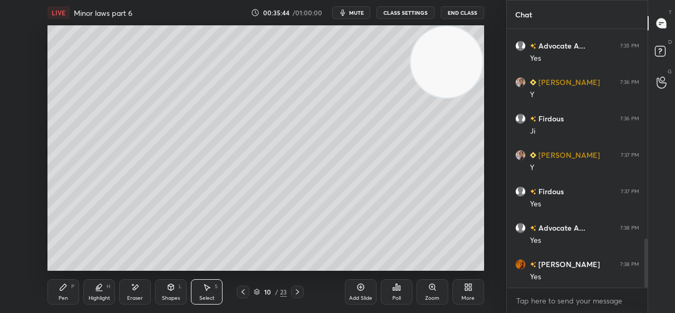
click at [62, 291] on div "Pen P" at bounding box center [63, 291] width 32 height 25
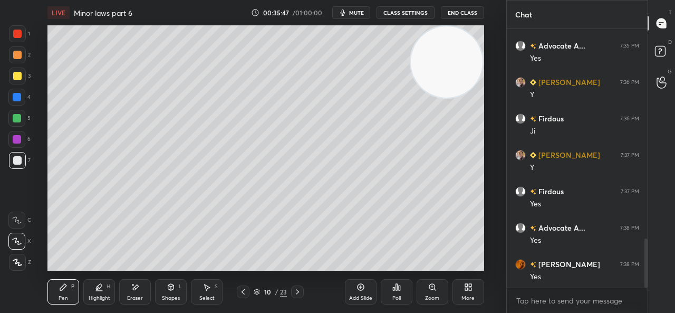
click at [212, 289] on div "Select S" at bounding box center [207, 291] width 32 height 25
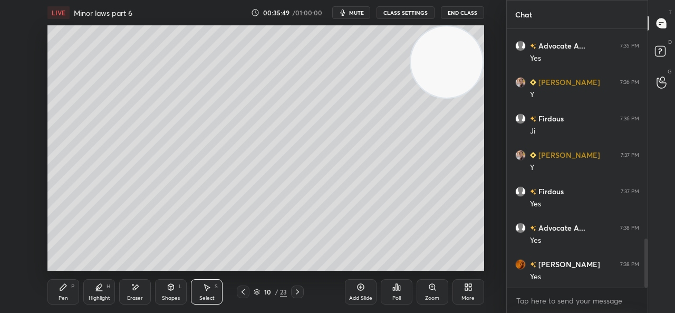
click at [172, 290] on icon at bounding box center [171, 287] width 6 height 6
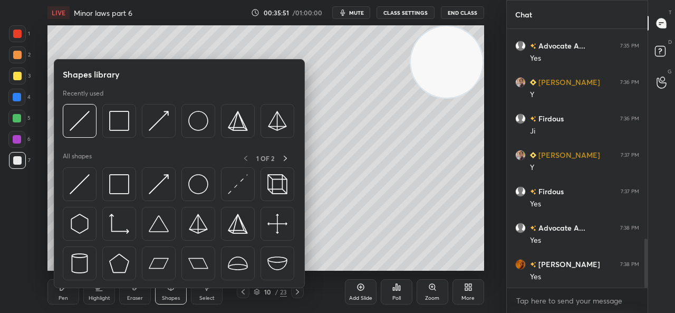
click at [121, 119] on img at bounding box center [119, 121] width 20 height 20
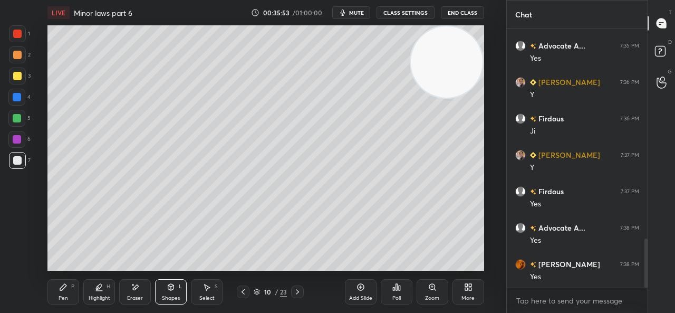
click at [17, 77] on div at bounding box center [17, 76] width 8 height 8
click at [51, 288] on div "Pen P" at bounding box center [63, 291] width 32 height 25
click at [243, 295] on icon at bounding box center [243, 291] width 8 height 8
click at [244, 291] on icon at bounding box center [243, 291] width 8 height 8
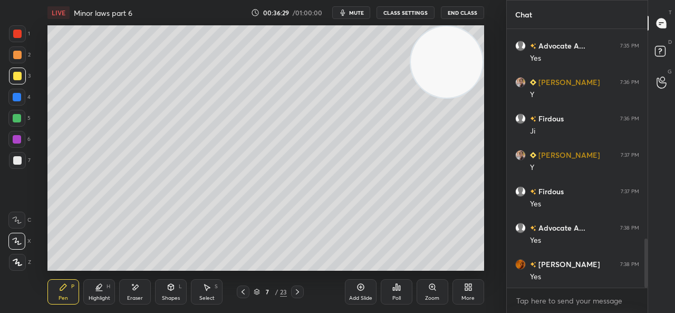
click at [245, 291] on icon at bounding box center [243, 291] width 8 height 8
click at [244, 291] on icon at bounding box center [243, 291] width 8 height 8
click at [245, 293] on icon at bounding box center [243, 291] width 8 height 8
click at [246, 292] on icon at bounding box center [243, 291] width 8 height 8
click at [245, 292] on icon at bounding box center [243, 291] width 8 height 8
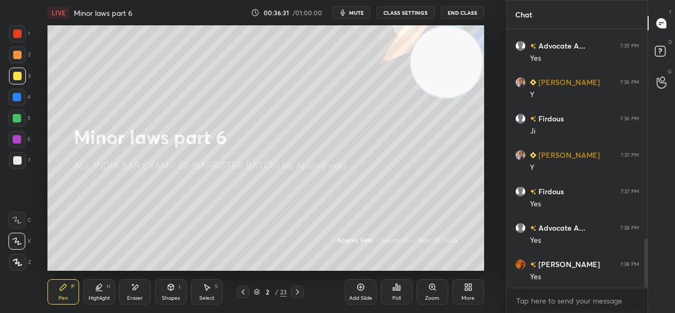
click at [301, 291] on icon at bounding box center [297, 291] width 8 height 8
click at [296, 291] on icon at bounding box center [297, 291] width 8 height 8
click at [295, 293] on icon at bounding box center [297, 291] width 8 height 8
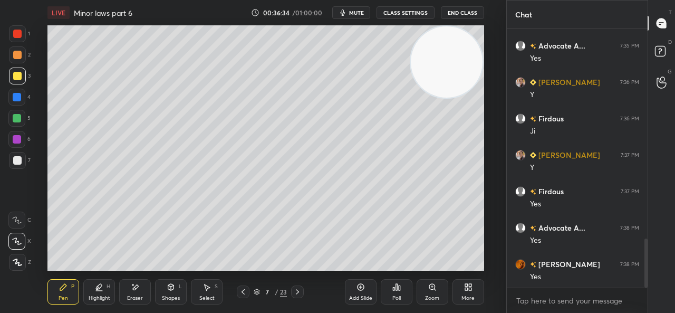
click at [295, 294] on icon at bounding box center [297, 291] width 8 height 8
click at [297, 293] on icon at bounding box center [297, 291] width 8 height 8
click at [355, 287] on div "Add Slide" at bounding box center [361, 291] width 32 height 25
click at [105, 289] on div "Highlight H" at bounding box center [99, 291] width 32 height 25
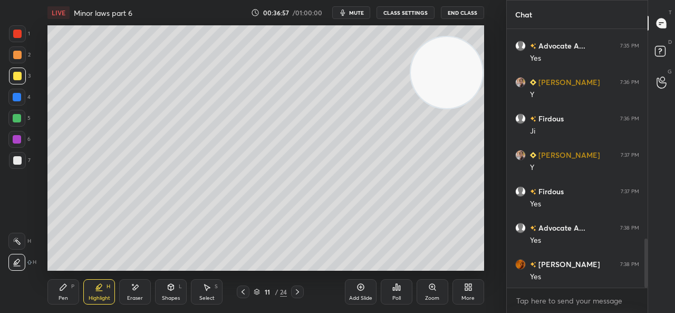
click at [60, 295] on div "Pen" at bounding box center [63, 297] width 9 height 5
click at [21, 161] on div at bounding box center [17, 160] width 8 height 8
click at [357, 12] on span "mute" at bounding box center [356, 12] width 15 height 7
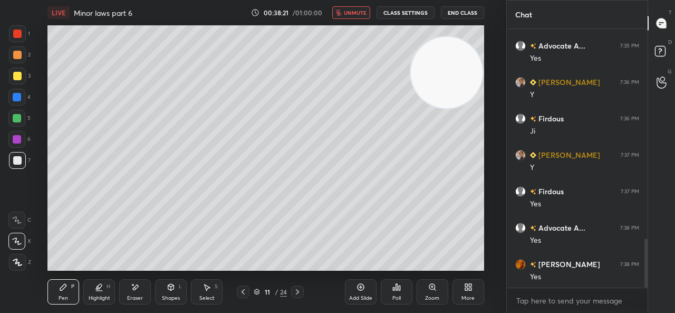
click at [357, 10] on span "unmute" at bounding box center [355, 12] width 23 height 7
click at [206, 296] on div "Select" at bounding box center [206, 297] width 15 height 5
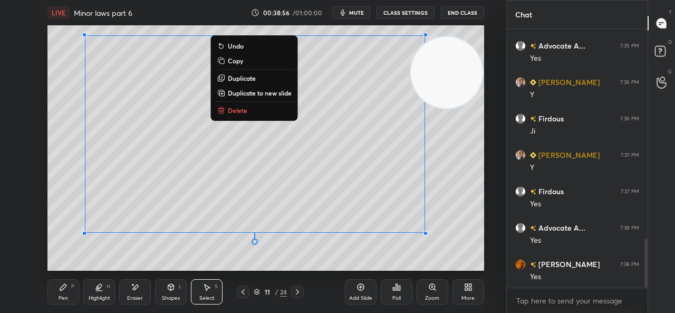
click at [59, 101] on div "0 ° Undo Copy Duplicate Duplicate to new slide Delete" at bounding box center [265, 147] width 436 height 245
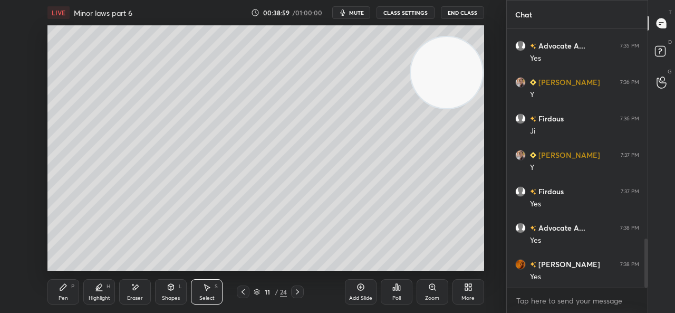
click at [63, 290] on icon at bounding box center [63, 286] width 8 height 8
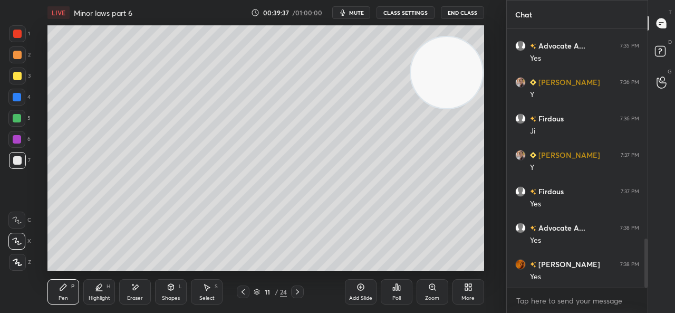
click at [16, 75] on div at bounding box center [17, 76] width 8 height 8
click at [168, 294] on div "Shapes L" at bounding box center [171, 291] width 32 height 25
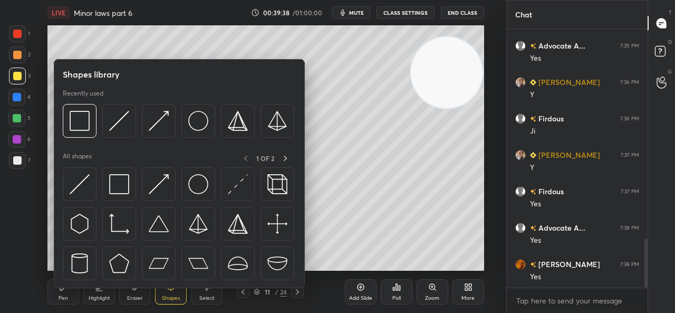
click at [76, 107] on div at bounding box center [80, 121] width 34 height 34
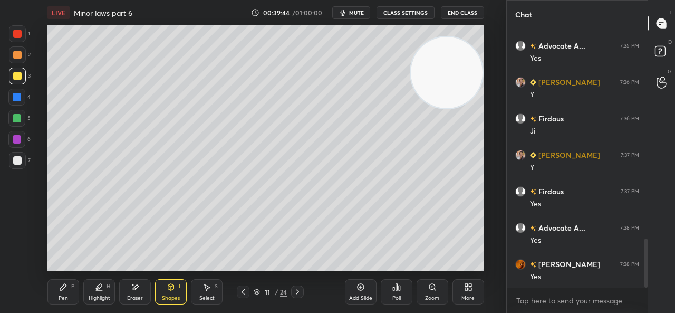
click at [55, 292] on div "Pen P" at bounding box center [63, 291] width 32 height 25
click at [18, 156] on div at bounding box center [17, 160] width 8 height 8
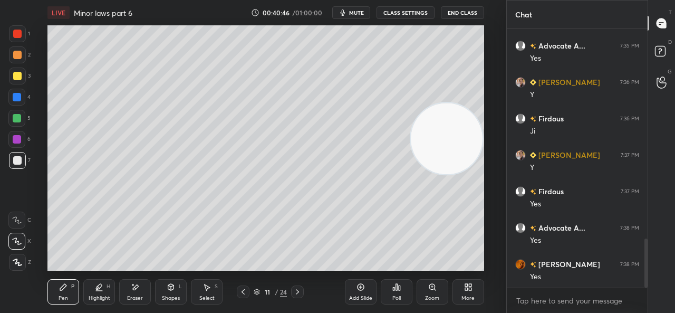
click at [205, 294] on div "Select S" at bounding box center [207, 291] width 32 height 25
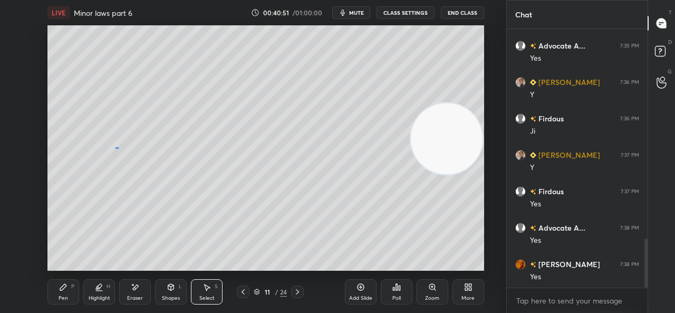
scroll to position [1139, 0]
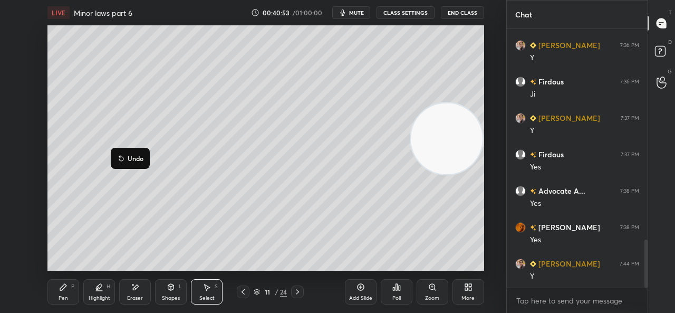
click at [163, 148] on div "0 ° Undo Copy Duplicate Duplicate to new slide Delete" at bounding box center [265, 147] width 436 height 245
click at [93, 133] on div at bounding box center [92, 133] width 4 height 4
click at [74, 132] on div "0 ° Undo Copy Duplicate Duplicate to new slide Delete" at bounding box center [265, 147] width 436 height 245
click at [138, 289] on icon at bounding box center [135, 286] width 8 height 9
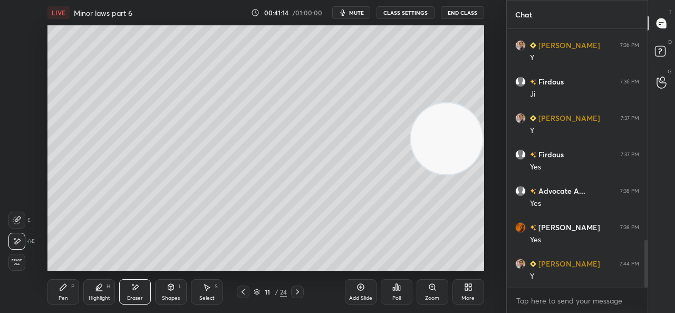
click at [62, 295] on div "Pen" at bounding box center [63, 297] width 9 height 5
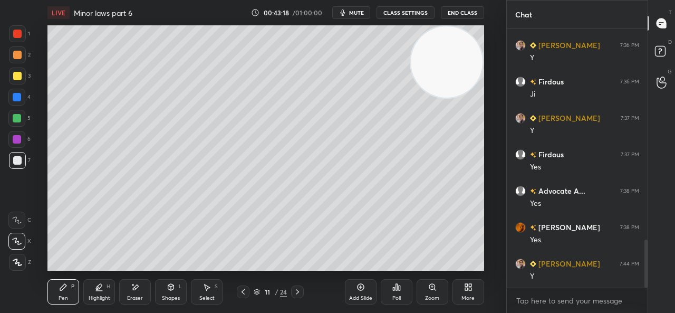
click at [123, 298] on div "Eraser" at bounding box center [135, 291] width 32 height 25
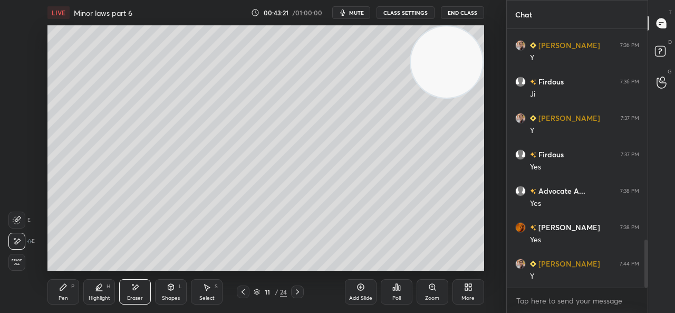
click at [66, 287] on icon at bounding box center [63, 286] width 8 height 8
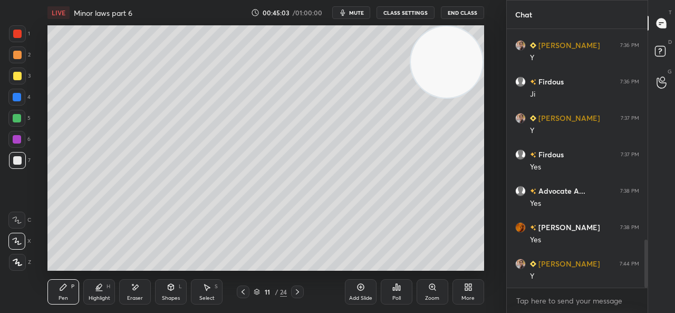
click at [18, 100] on div at bounding box center [17, 97] width 8 height 8
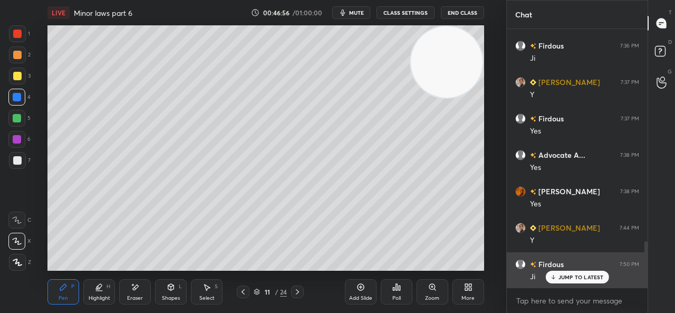
click at [555, 274] on div "JUMP TO LATEST" at bounding box center [576, 276] width 63 height 13
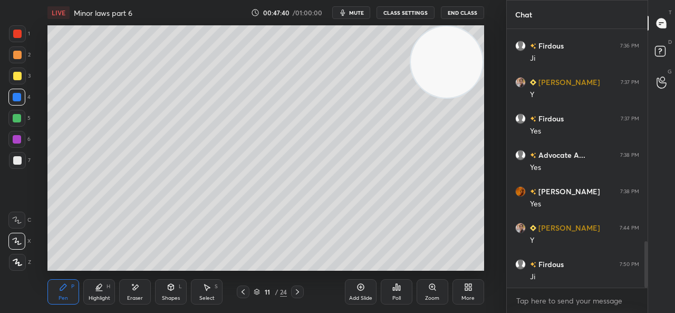
click at [357, 288] on icon at bounding box center [360, 287] width 7 height 7
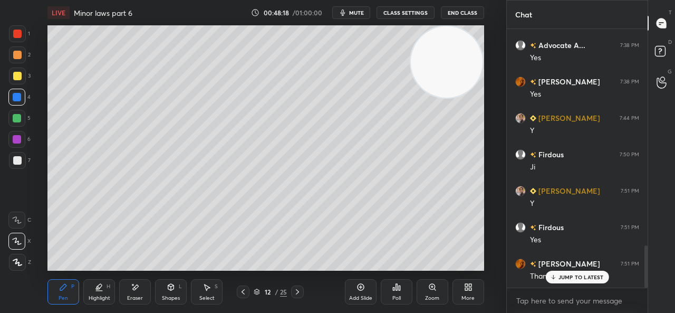
scroll to position [1321, 0]
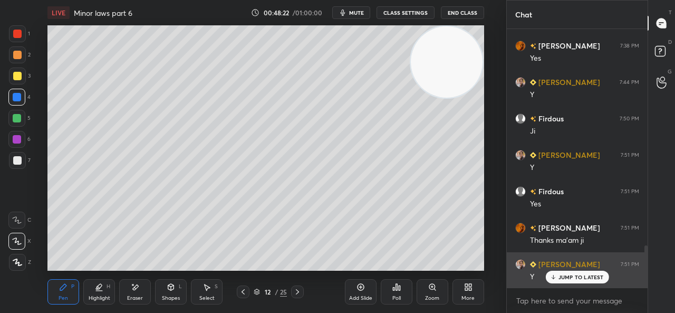
click at [558, 274] on div "JUMP TO LATEST" at bounding box center [576, 276] width 63 height 13
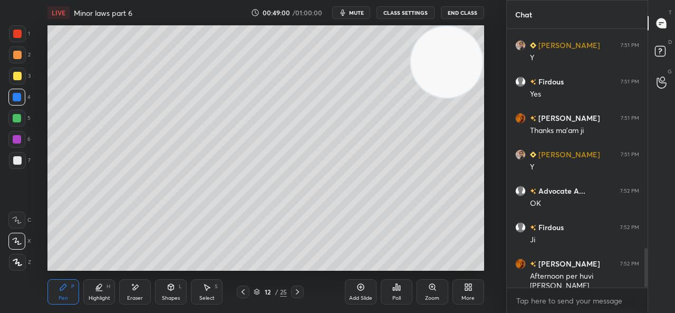
scroll to position [1466, 0]
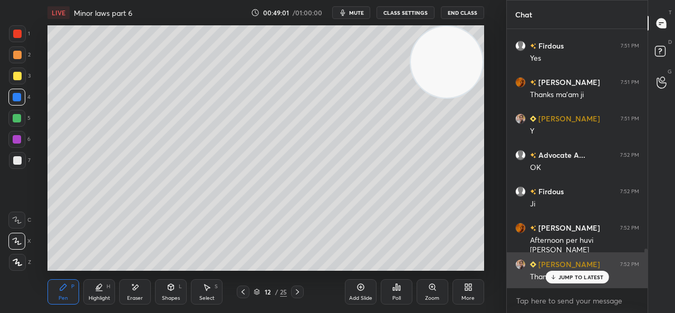
click at [559, 272] on div "JUMP TO LATEST" at bounding box center [576, 276] width 63 height 13
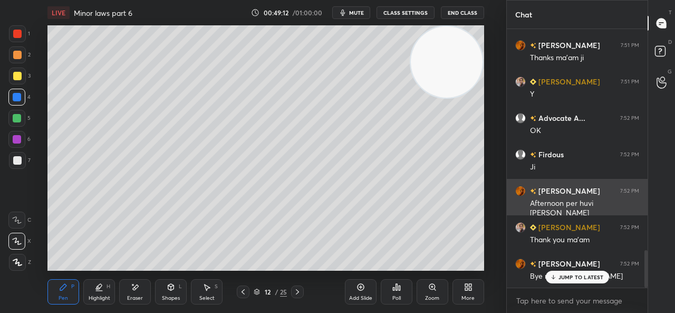
scroll to position [1539, 0]
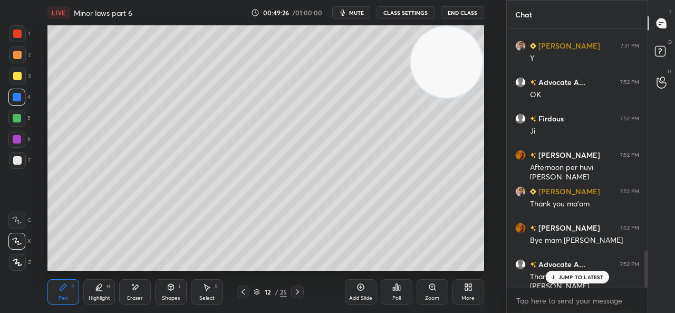
click at [568, 274] on p "JUMP TO LATEST" at bounding box center [580, 277] width 45 height 6
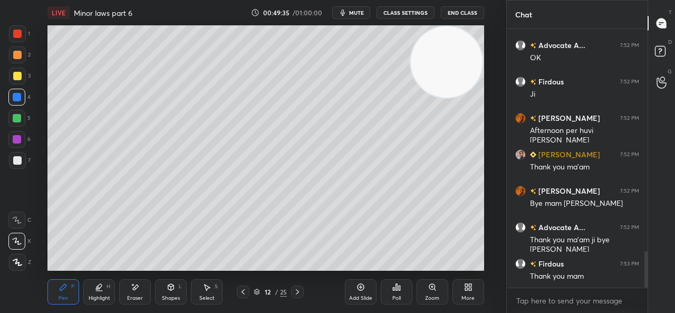
click at [345, 12] on icon "button" at bounding box center [342, 12] width 5 height 6
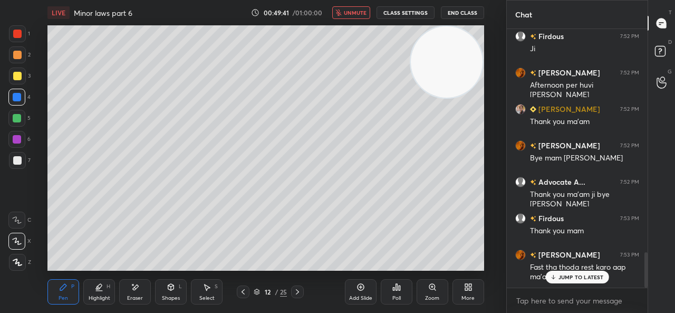
click at [571, 276] on p "JUMP TO LATEST" at bounding box center [580, 277] width 45 height 6
click at [363, 14] on span "unmute" at bounding box center [355, 12] width 23 height 7
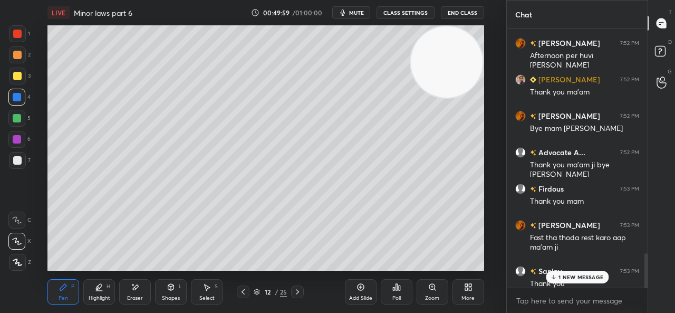
scroll to position [1689, 0]
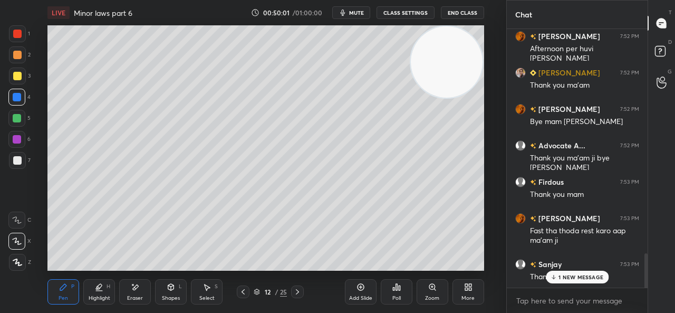
click at [594, 277] on p "1 NEW MESSAGE" at bounding box center [580, 277] width 45 height 6
click at [363, 15] on span "mute" at bounding box center [356, 12] width 15 height 7
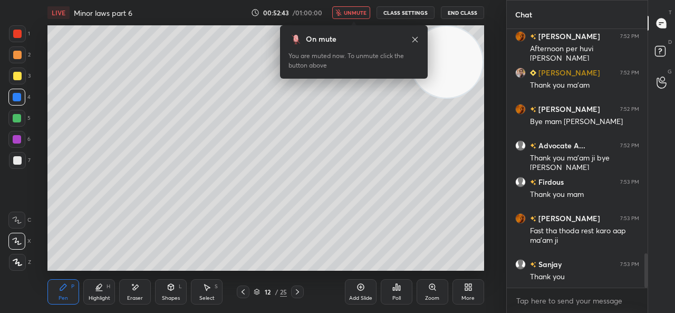
click at [394, 9] on button "CLASS SETTINGS" at bounding box center [405, 12] width 58 height 13
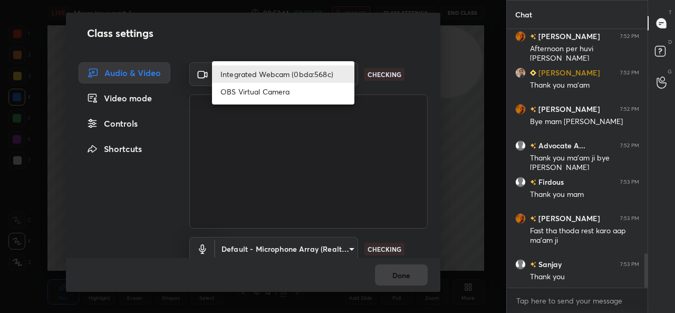
click at [298, 74] on body "1 2 3 4 5 6 7 C X Z E E Erase all H H LIVE Minor laws part 6 00:52:44 / 01:00:0…" at bounding box center [337, 156] width 675 height 313
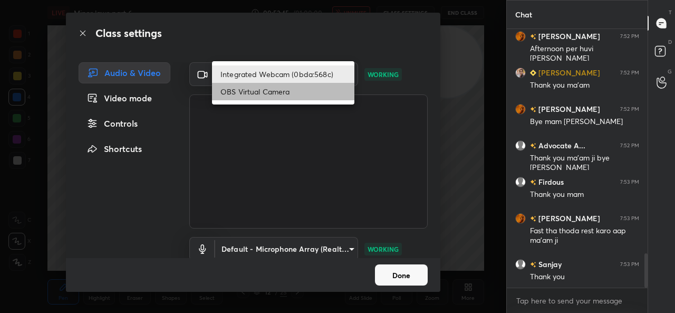
click at [278, 96] on li "OBS Virtual Camera" at bounding box center [283, 91] width 142 height 17
type input "94252a68bf4748c3aec50010ff9e6bb575f03e8e88c41a7e6cc7d4e6c3936b75"
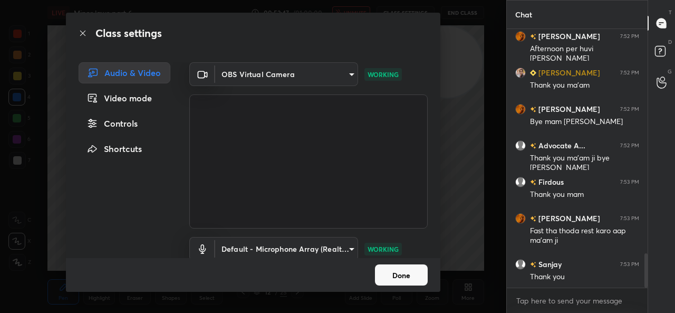
click at [390, 276] on button "Done" at bounding box center [401, 274] width 53 height 21
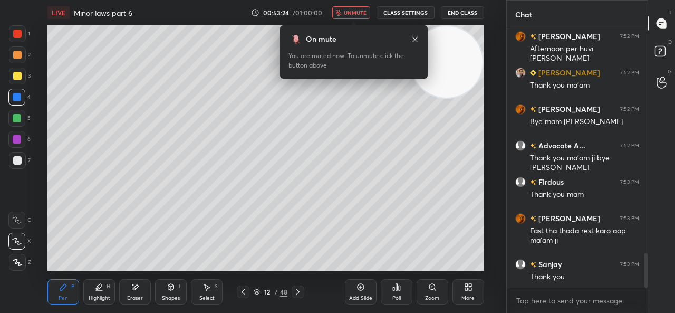
click at [449, 10] on button "End Class" at bounding box center [462, 12] width 43 height 13
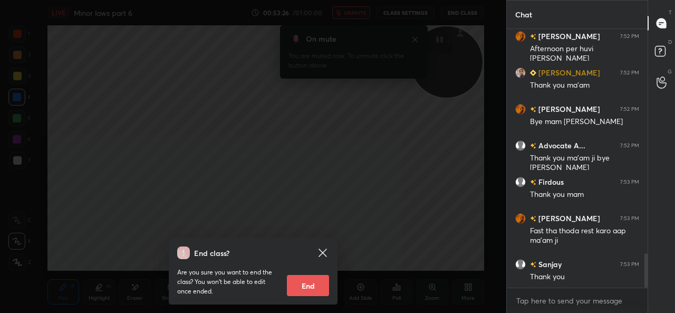
click at [298, 286] on button "End" at bounding box center [308, 285] width 42 height 21
type textarea "x"
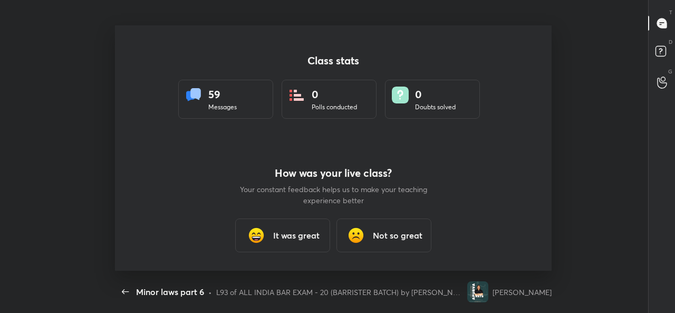
scroll to position [0, 0]
click at [263, 247] on div "It was great" at bounding box center [282, 235] width 95 height 34
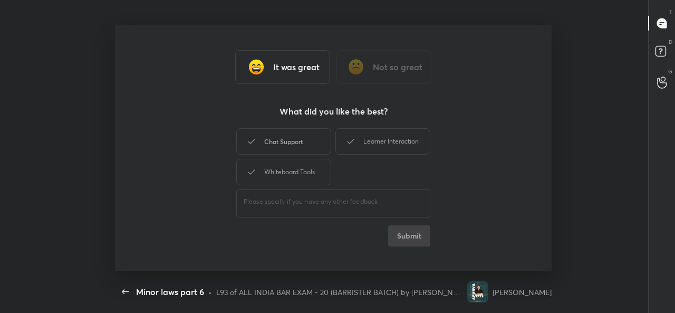
click at [259, 148] on div "Chat Support" at bounding box center [283, 141] width 95 height 26
click at [363, 135] on div "Learner Interaction" at bounding box center [382, 141] width 95 height 26
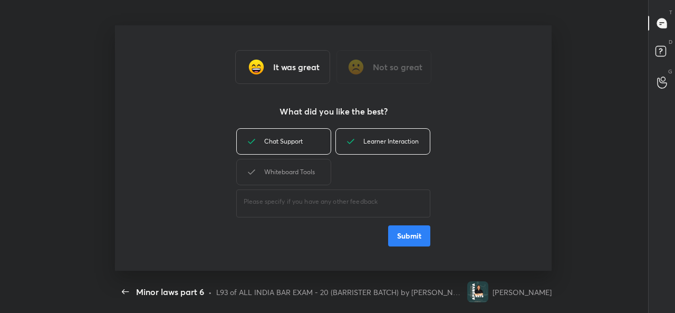
click at [260, 189] on div "​" at bounding box center [333, 202] width 194 height 30
click at [266, 163] on div "Whiteboard Tools" at bounding box center [283, 172] width 95 height 26
click at [414, 235] on button "Submit" at bounding box center [409, 235] width 42 height 21
